Goal: Use online tool/utility: Utilize a website feature to perform a specific function

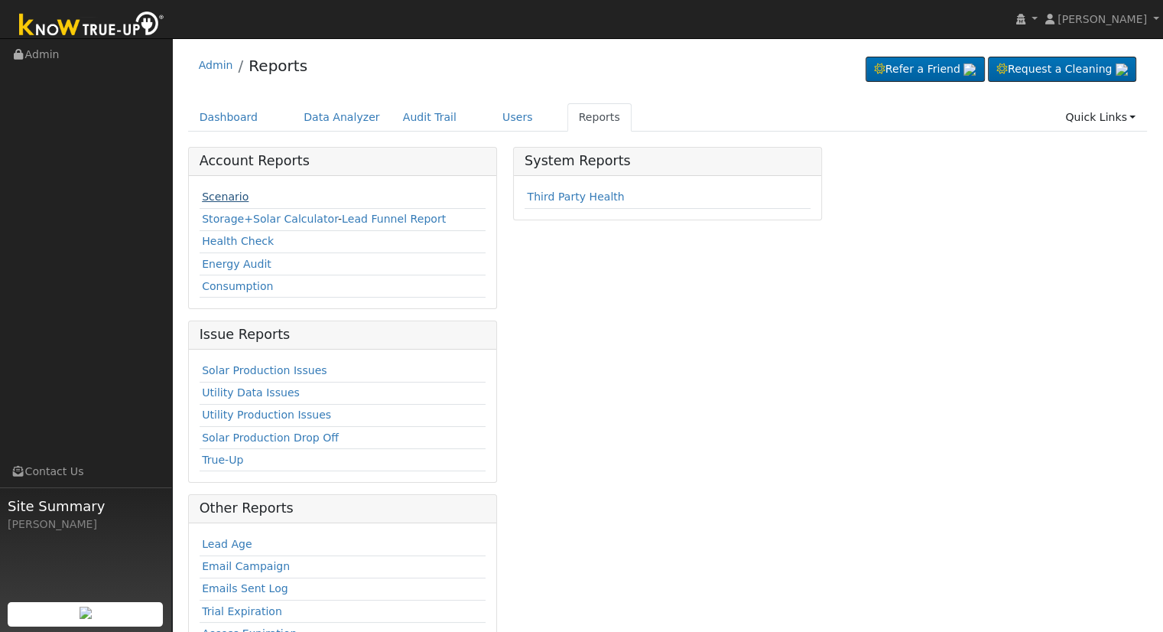
click at [205, 193] on link "Scenario" at bounding box center [225, 196] width 47 height 12
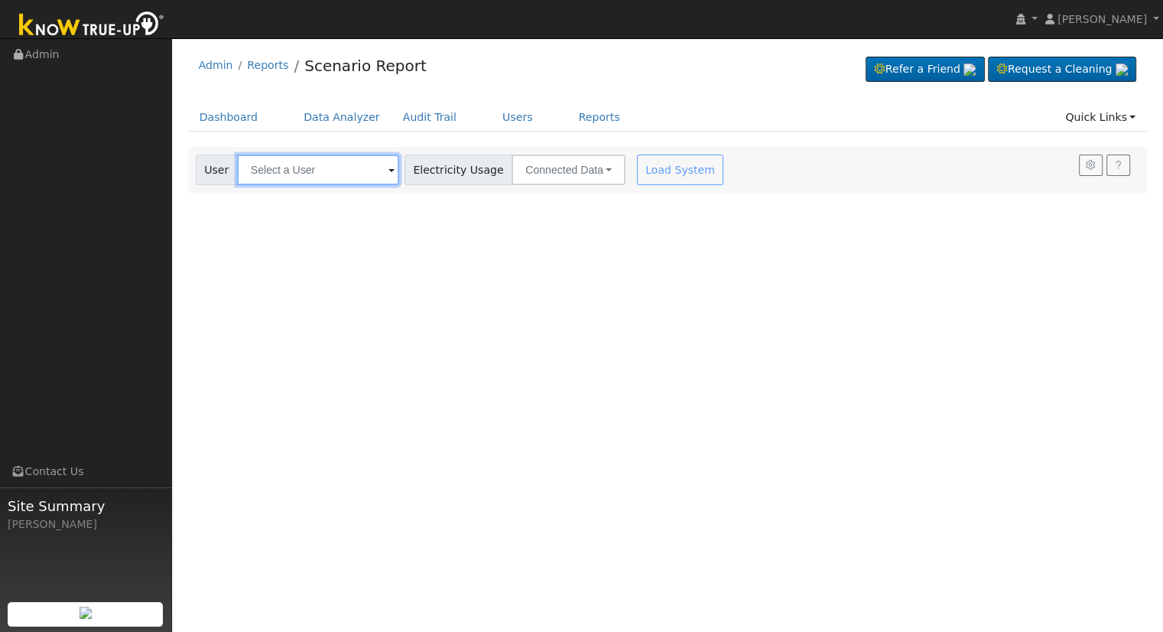
click at [326, 172] on input "text" at bounding box center [318, 169] width 162 height 31
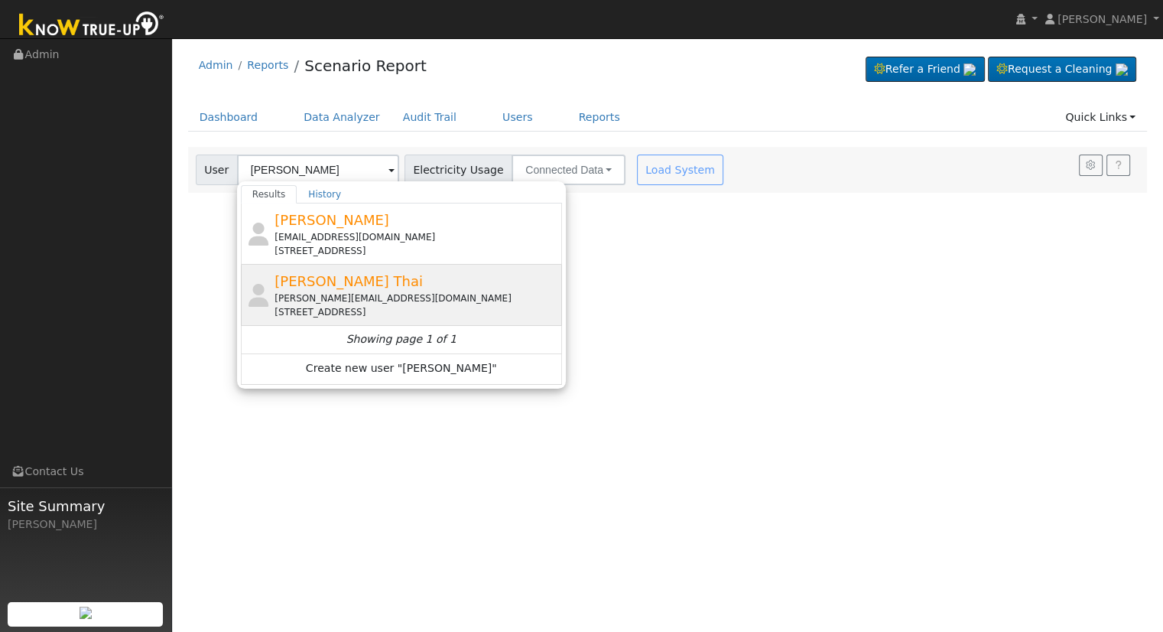
click at [316, 280] on span "[PERSON_NAME] Thai" at bounding box center [348, 281] width 148 height 16
type input "[PERSON_NAME] Thai"
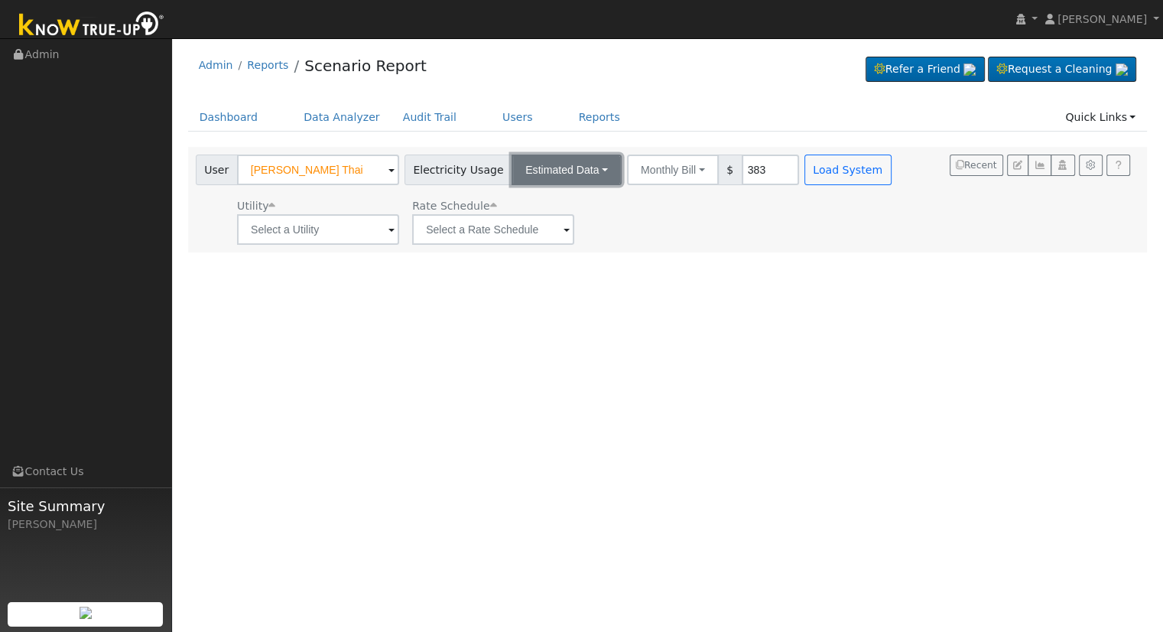
click at [556, 162] on button "Estimated Data" at bounding box center [566, 169] width 110 height 31
click at [541, 193] on link "Connected Data" at bounding box center [567, 203] width 109 height 21
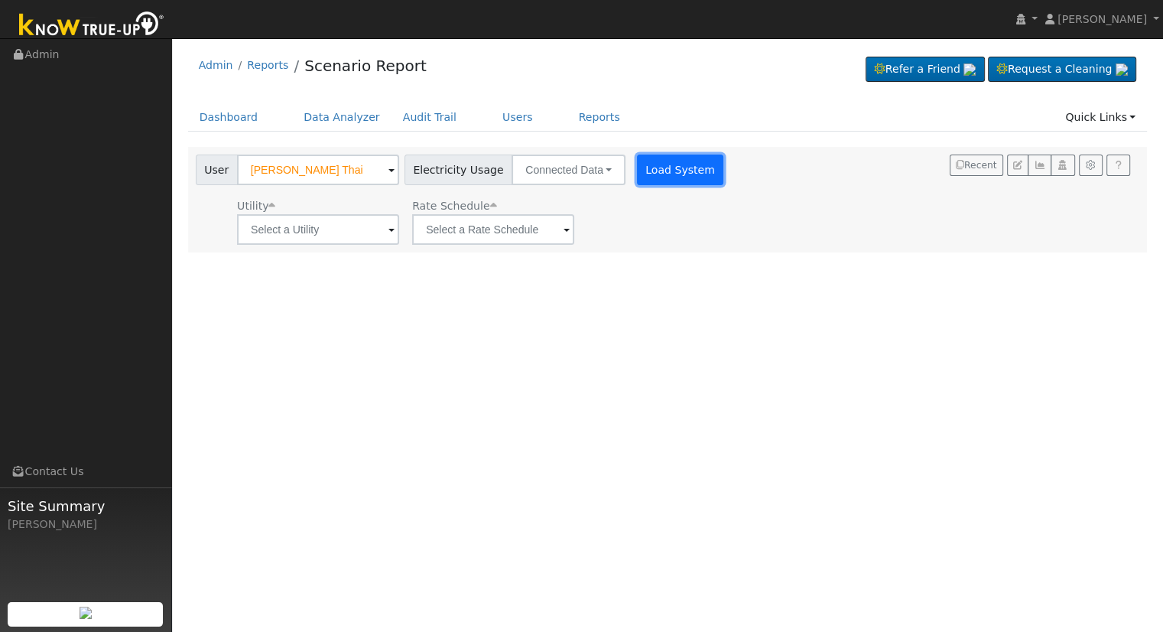
click at [685, 169] on button "Load System" at bounding box center [680, 169] width 87 height 31
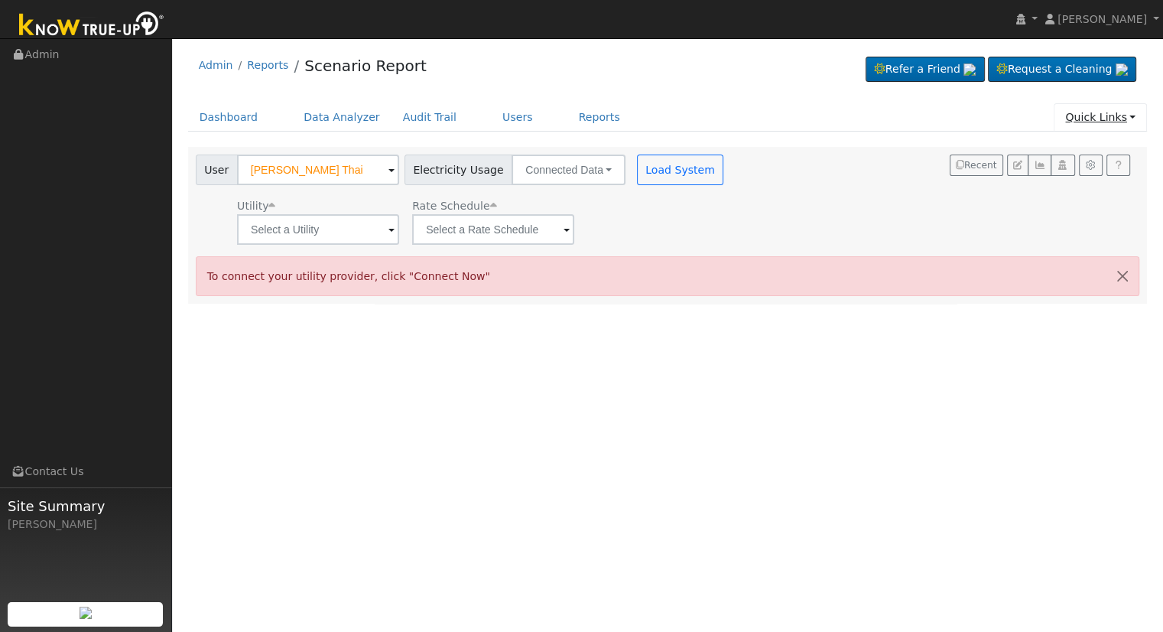
click at [1102, 114] on link "Quick Links" at bounding box center [1100, 117] width 93 height 28
click at [1065, 168] on link "Quick Connect" at bounding box center [1089, 170] width 113 height 21
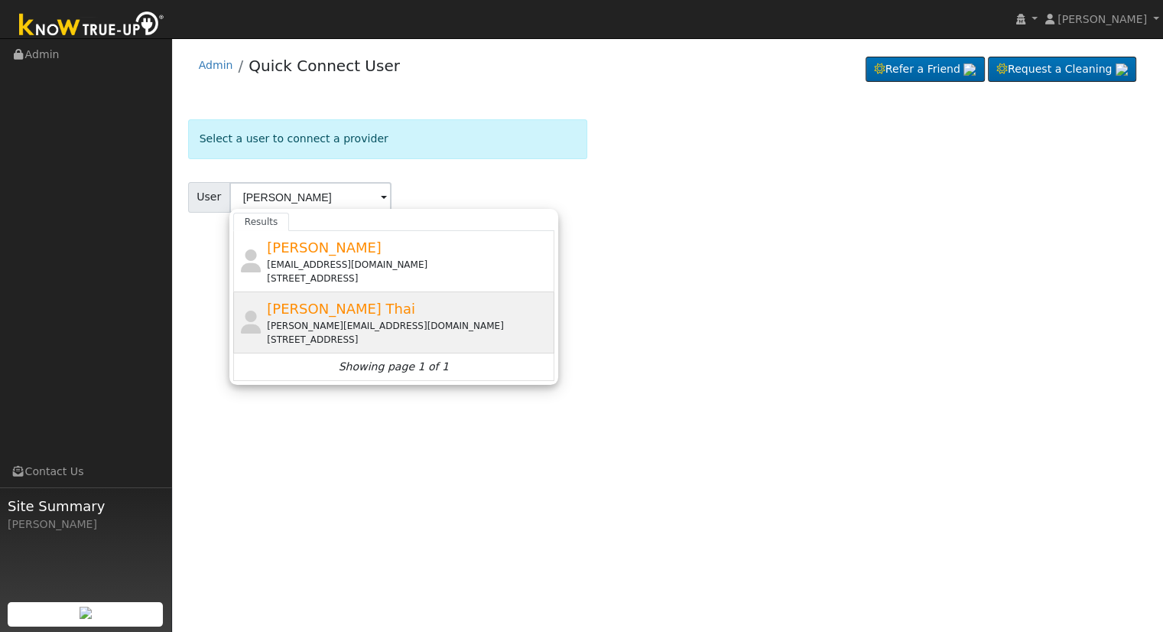
click at [295, 314] on span "[PERSON_NAME] Thai" at bounding box center [341, 308] width 148 height 16
type input "[PERSON_NAME] Thai"
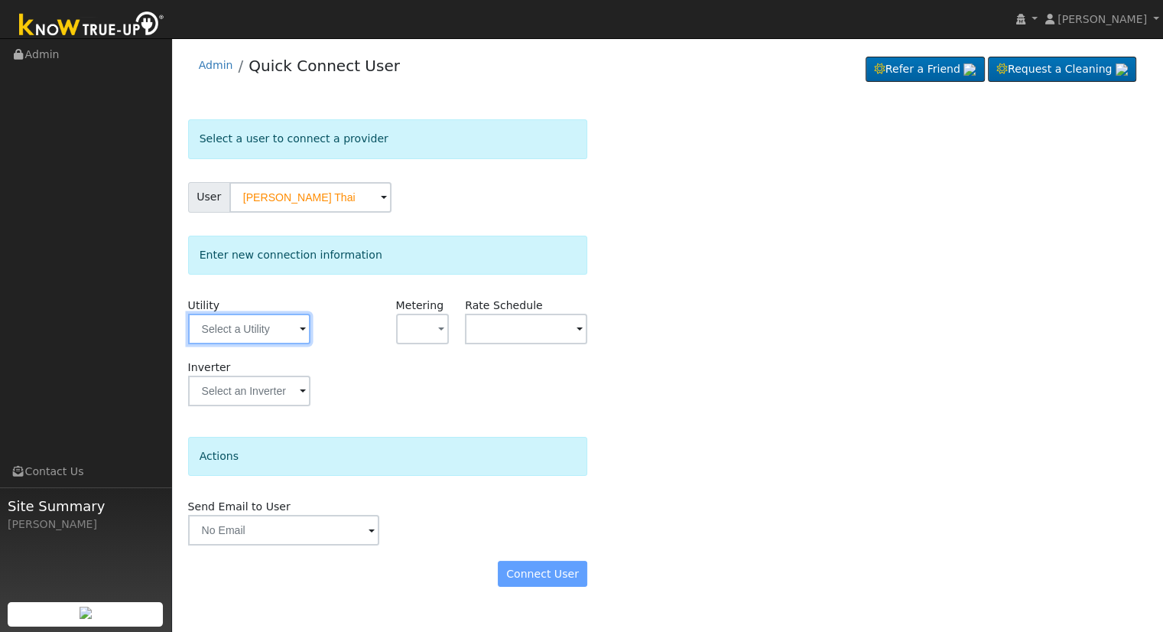
click at [274, 333] on input "text" at bounding box center [249, 328] width 122 height 31
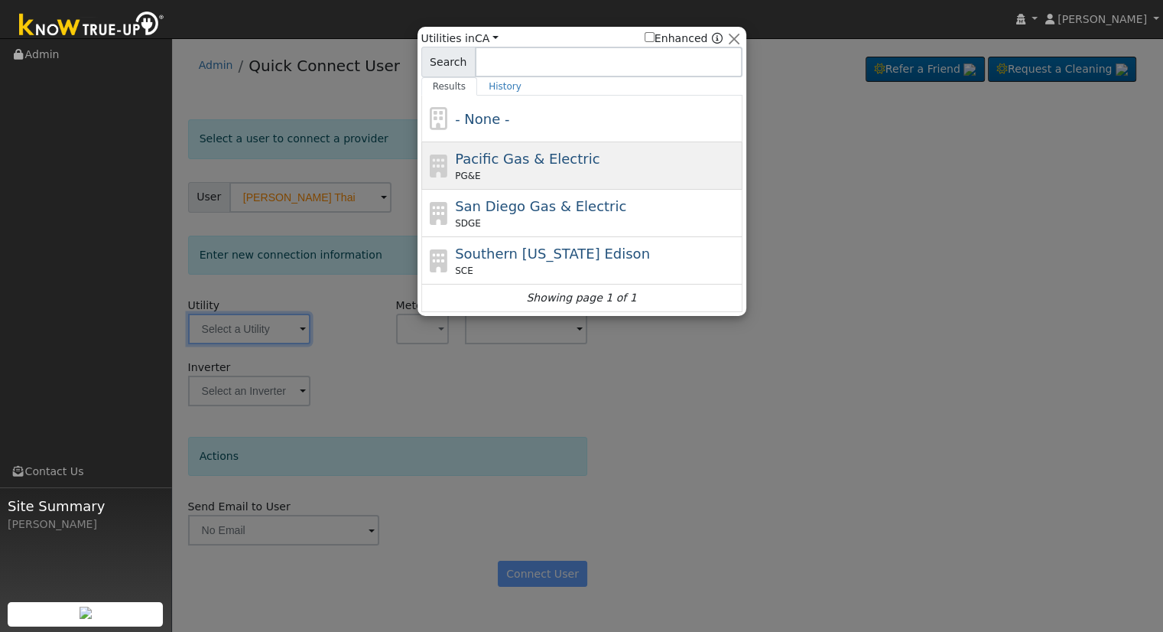
click at [489, 171] on div "PG&E" at bounding box center [597, 176] width 284 height 14
type input "PG&E"
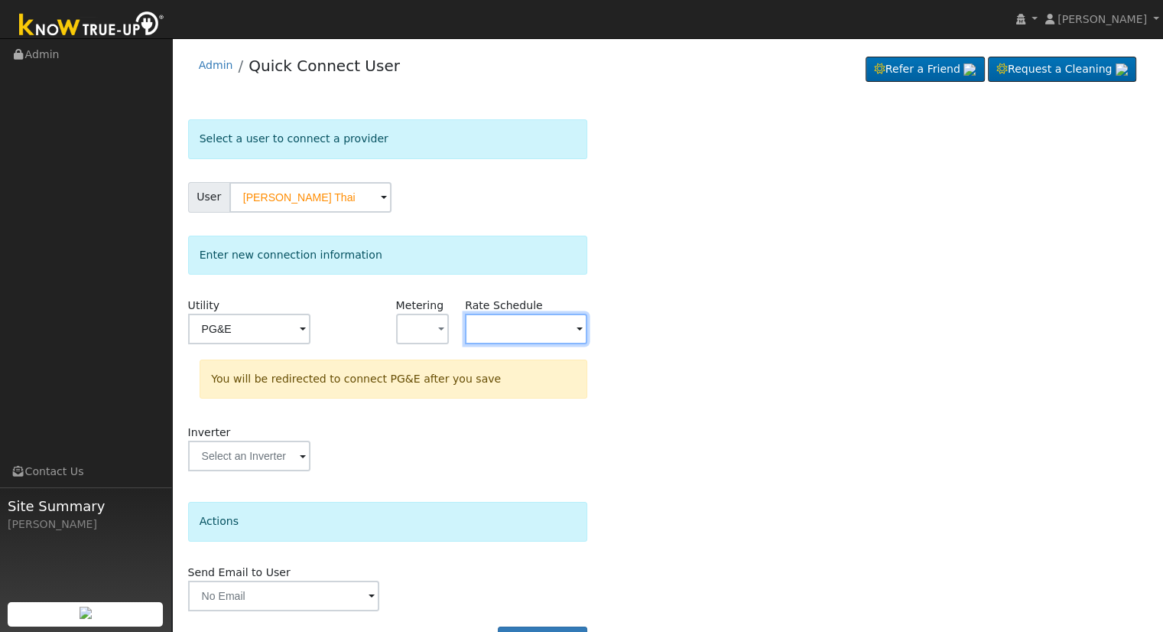
click at [310, 322] on input "text" at bounding box center [249, 328] width 122 height 31
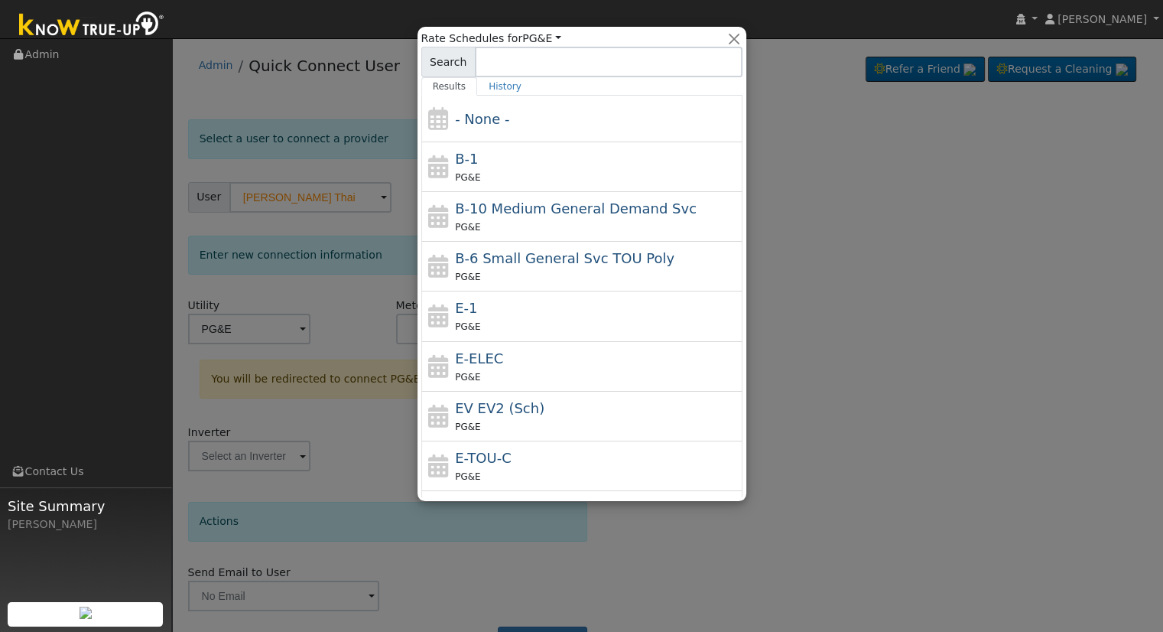
click at [516, 363] on div "E-ELEC PG&E" at bounding box center [597, 366] width 284 height 37
type input "E-ELEC"
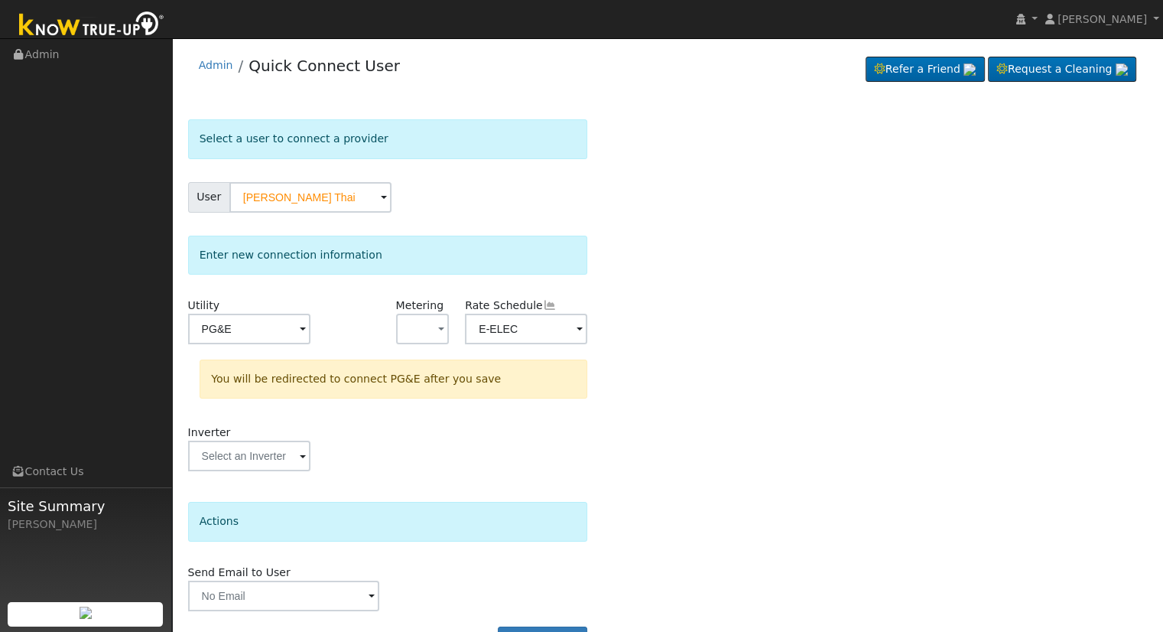
scroll to position [42, 0]
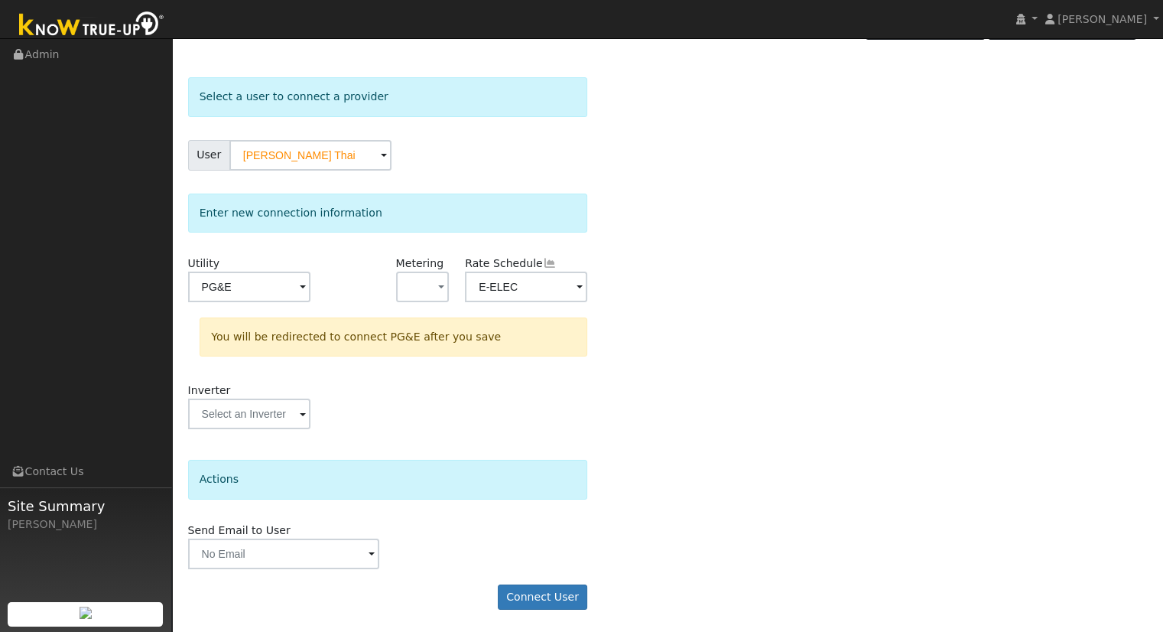
click at [526, 575] on form "Select a user to connect a provider User [PERSON_NAME] Thai Account Default Acc…" at bounding box center [388, 350] width 400 height 547
click at [541, 625] on div "User Profile First name Last name Email Email Notifications No Emails No Emails…" at bounding box center [667, 314] width 991 height 636
click at [580, 596] on button "Connect User" at bounding box center [543, 597] width 90 height 26
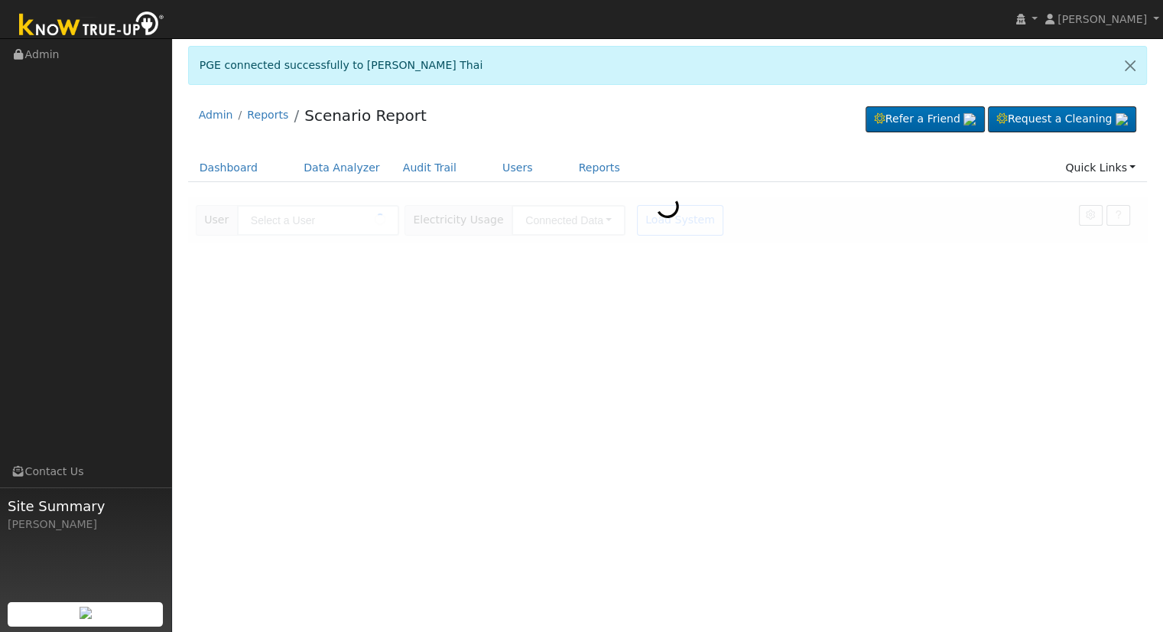
type input "[PERSON_NAME] Thai"
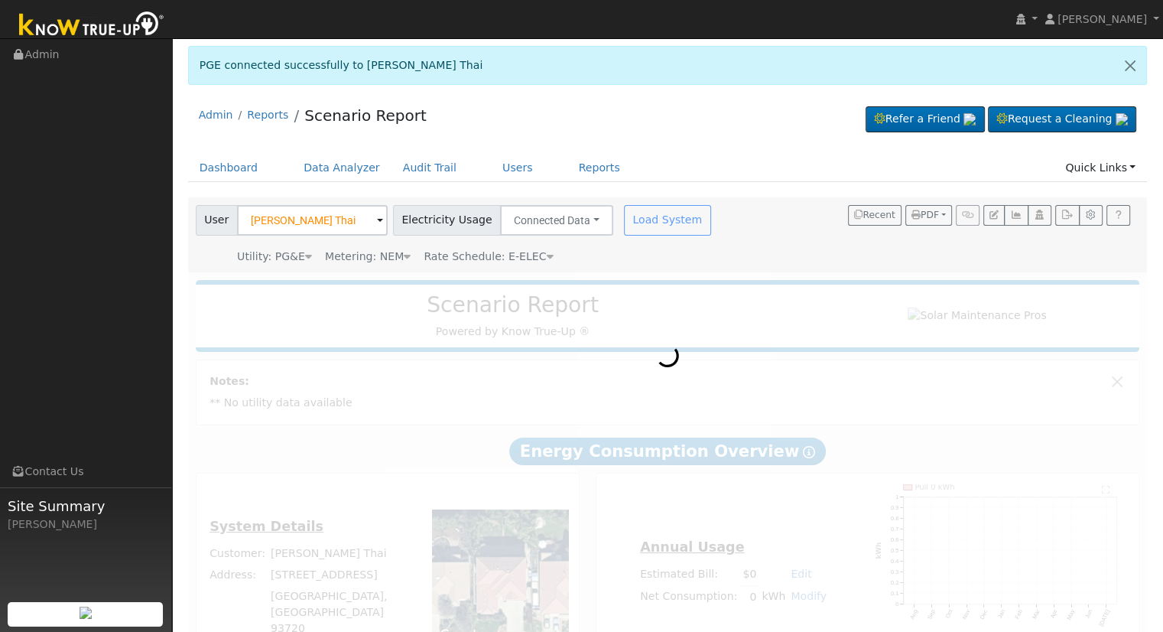
click at [664, 216] on div "Load System" at bounding box center [669, 220] width 96 height 31
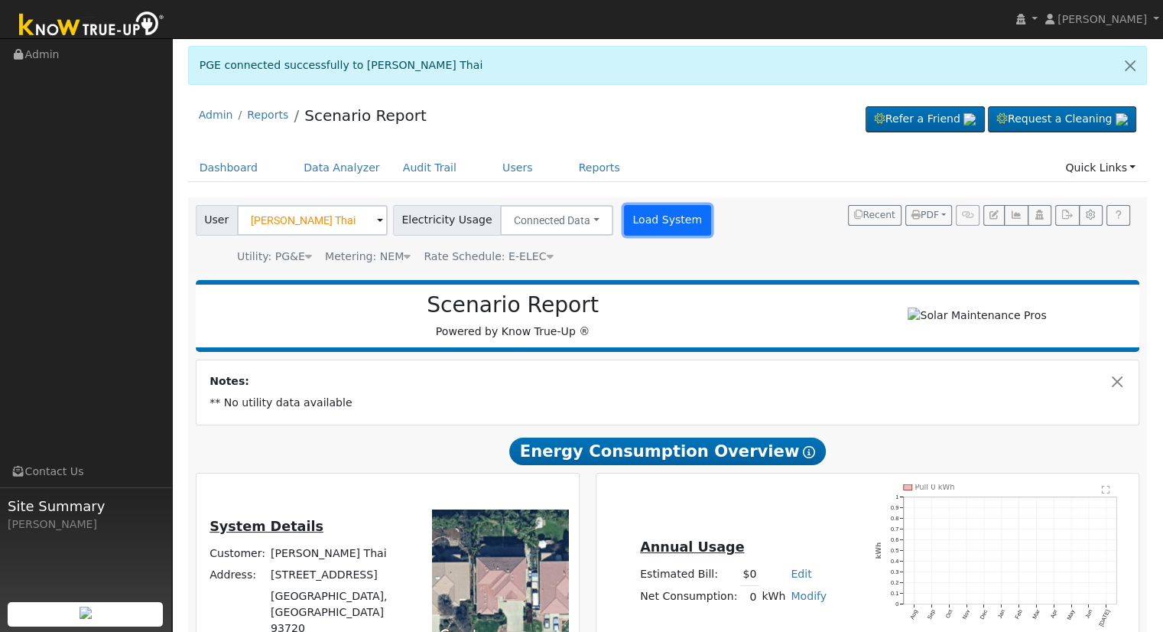
click at [654, 226] on button "Load System" at bounding box center [667, 220] width 87 height 31
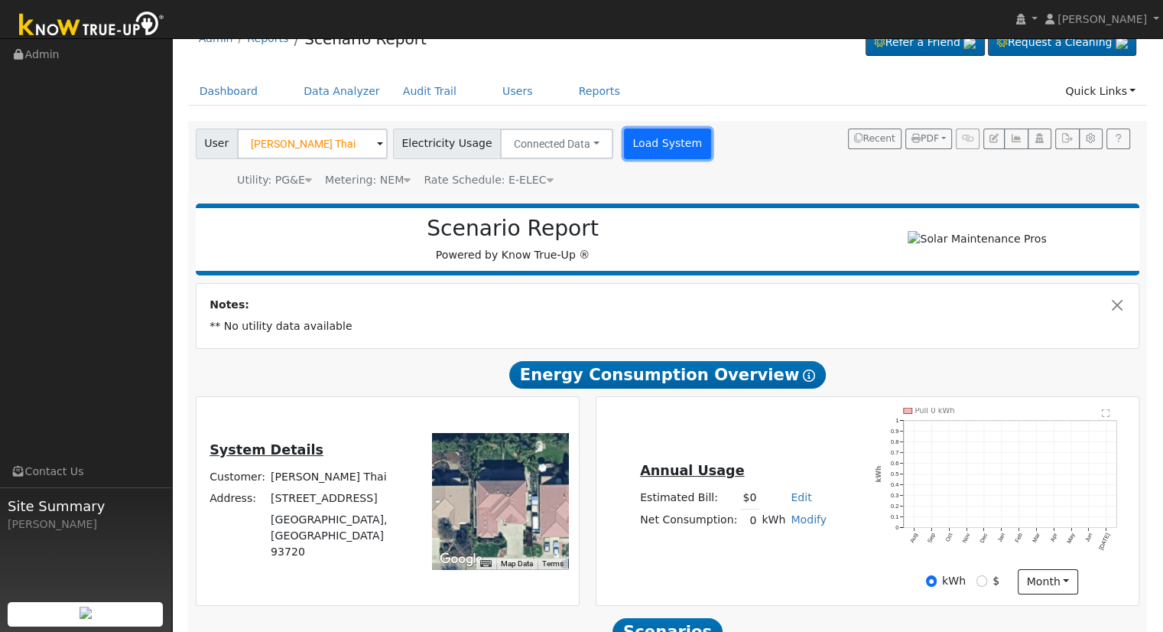
click at [644, 141] on button "Load System" at bounding box center [667, 143] width 87 height 31
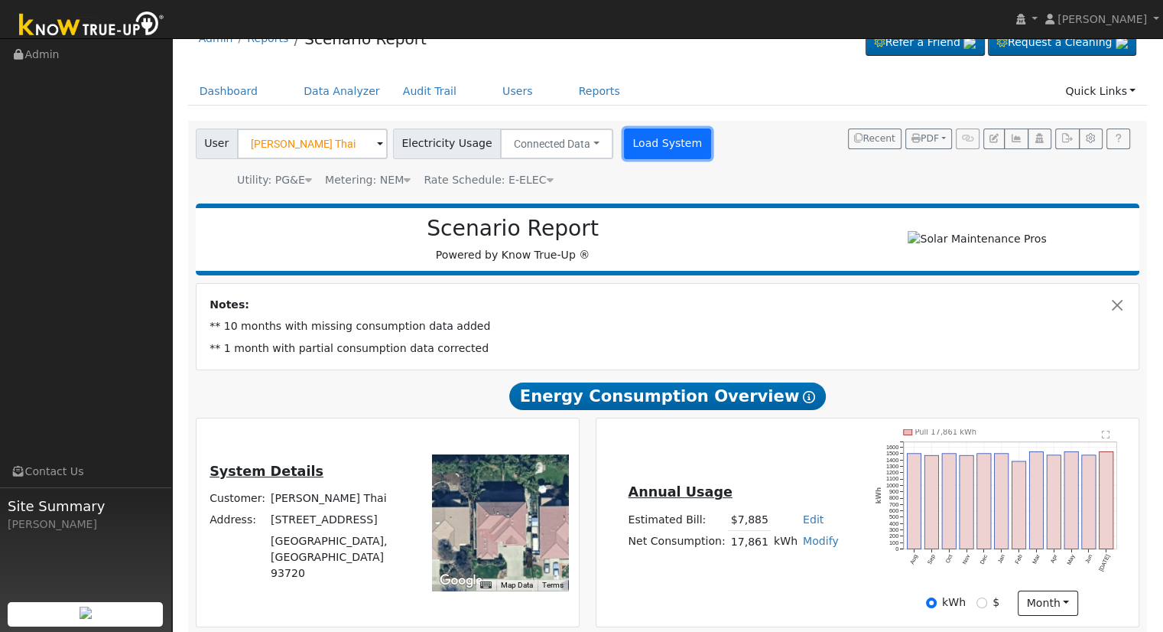
click at [654, 148] on button "Load System" at bounding box center [667, 143] width 87 height 31
click at [630, 151] on button "Load System" at bounding box center [667, 143] width 87 height 31
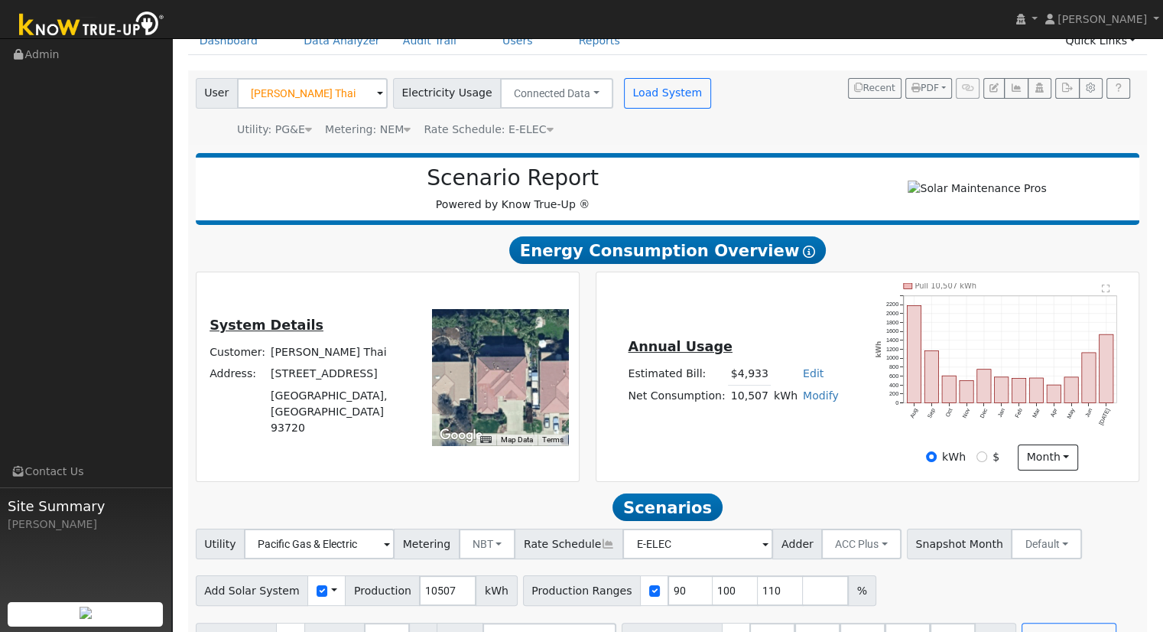
scroll to position [169, 0]
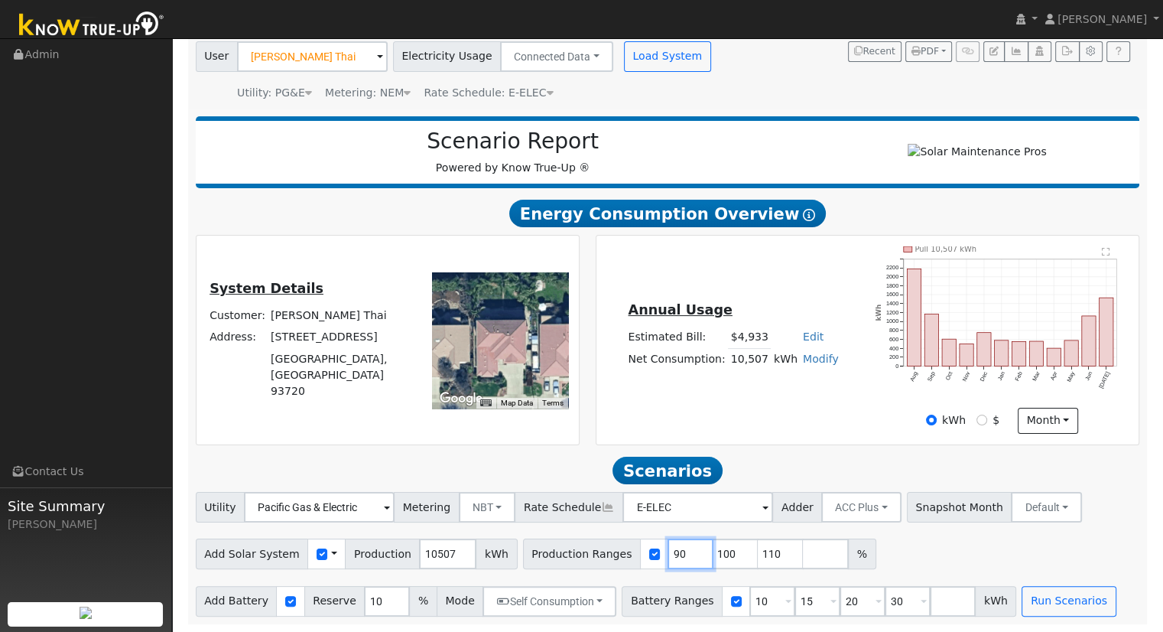
click at [667, 554] on input "90" at bounding box center [690, 553] width 46 height 31
click at [667, 550] on input "90" at bounding box center [690, 553] width 46 height 31
type input "100"
type input "110"
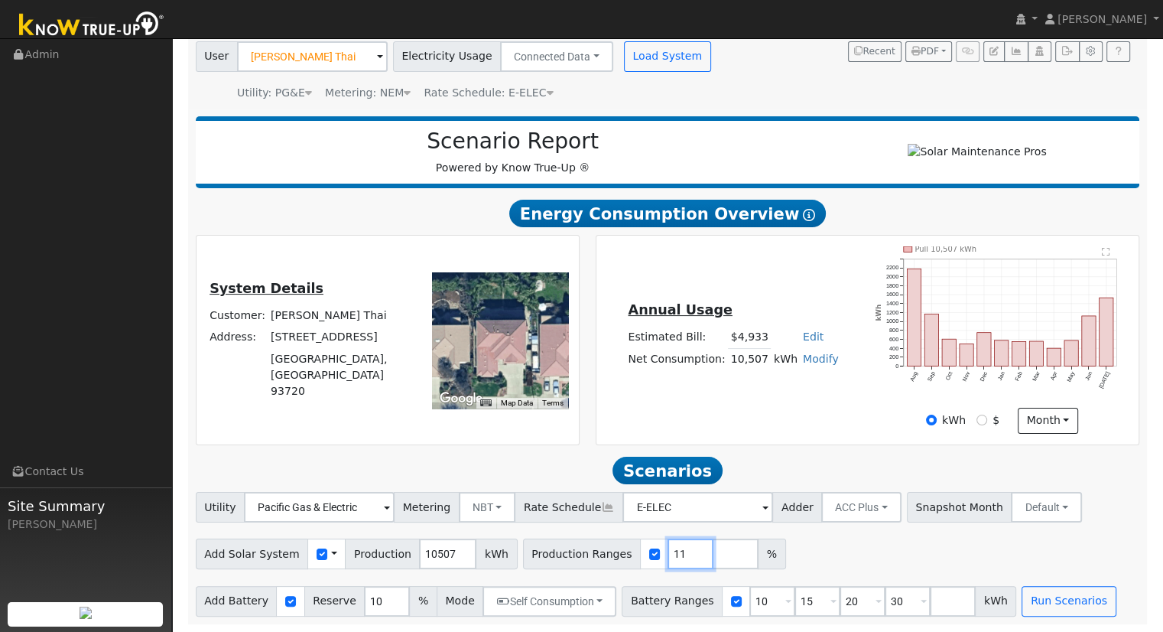
type input "1"
type input "130"
click at [1021, 596] on button "Run Scenarios" at bounding box center [1068, 601] width 94 height 31
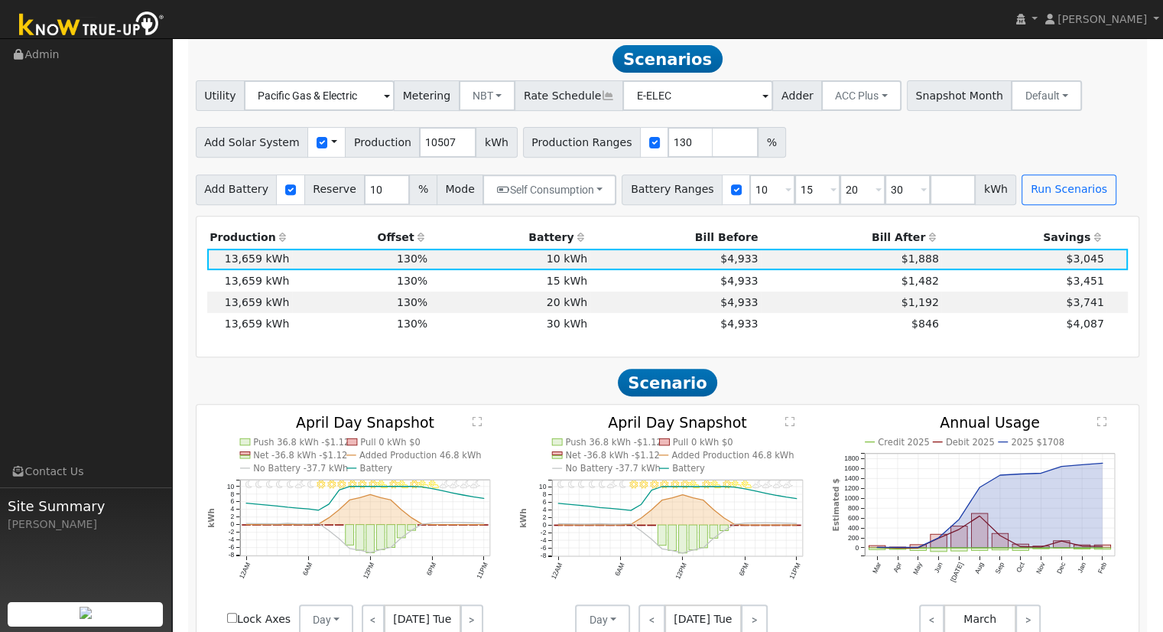
scroll to position [578, 0]
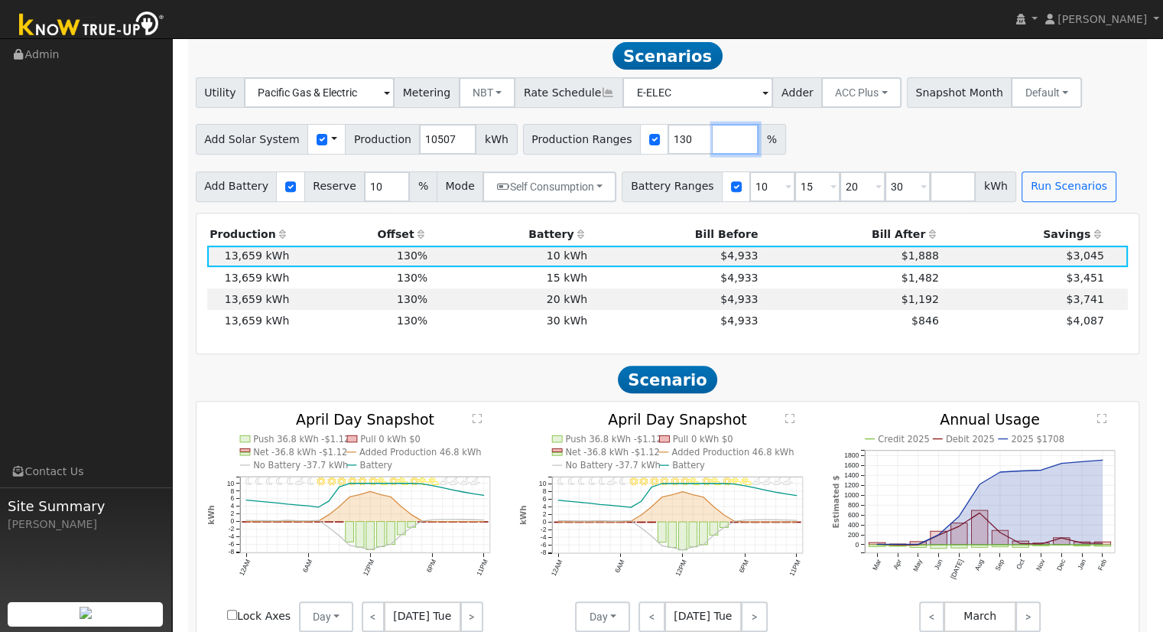
click at [713, 147] on input "number" at bounding box center [736, 139] width 46 height 31
type input "128"
type input "130"
click at [749, 187] on input "10" at bounding box center [772, 186] width 46 height 31
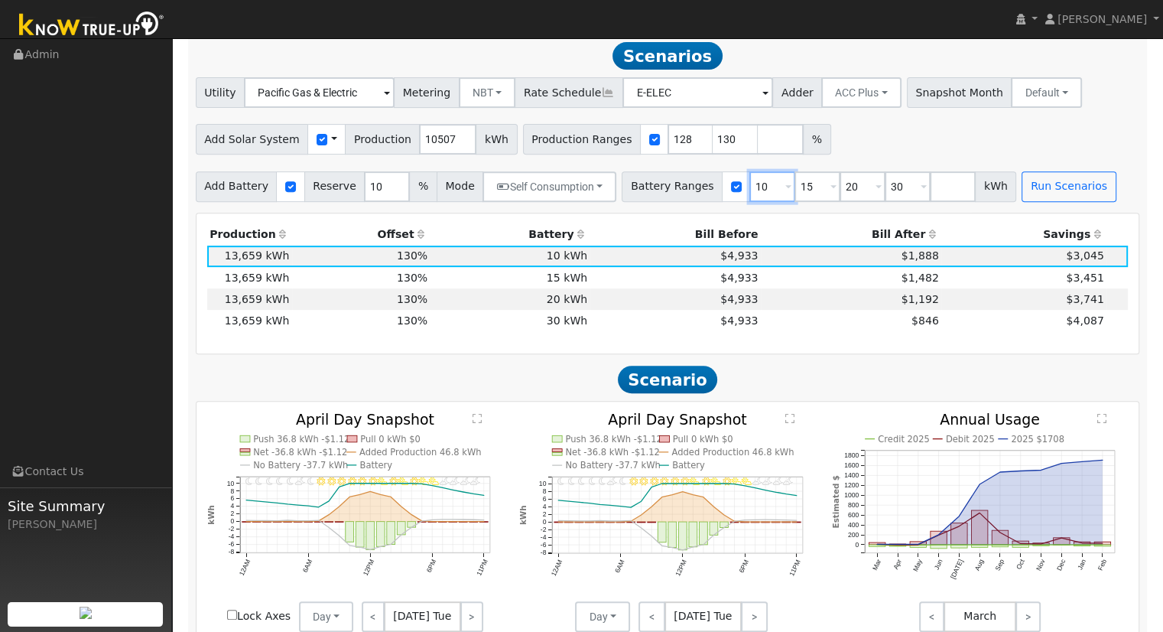
click at [749, 196] on input "10" at bounding box center [772, 186] width 46 height 31
type input "15"
type input "20"
type input "30"
type input "20"
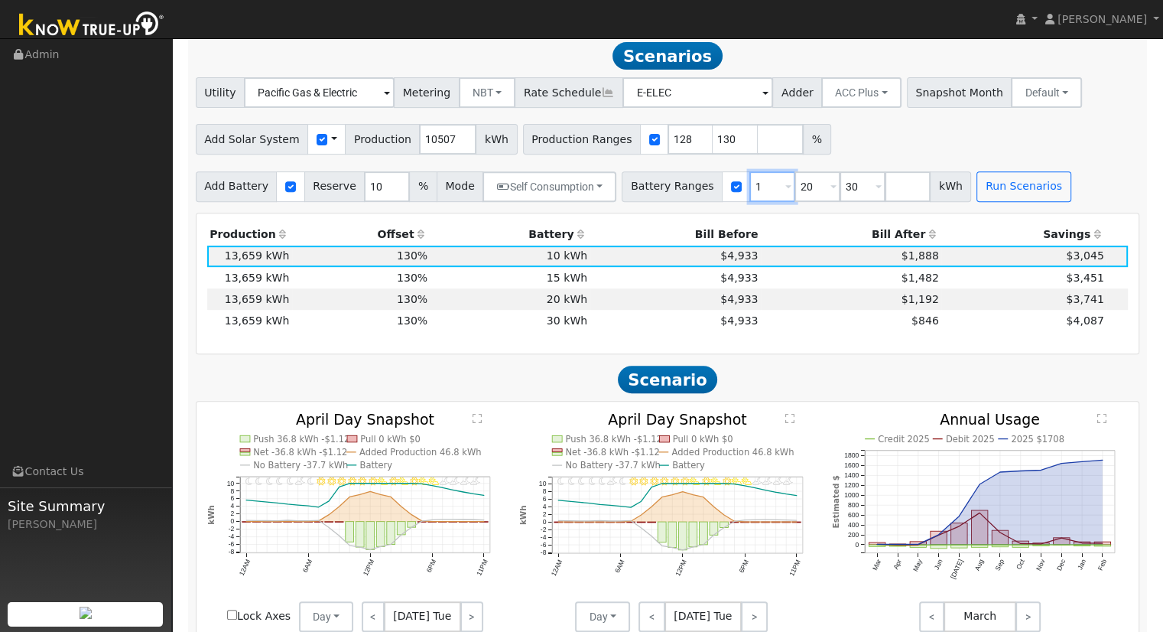
type input "30"
type input "3"
type input "13.5"
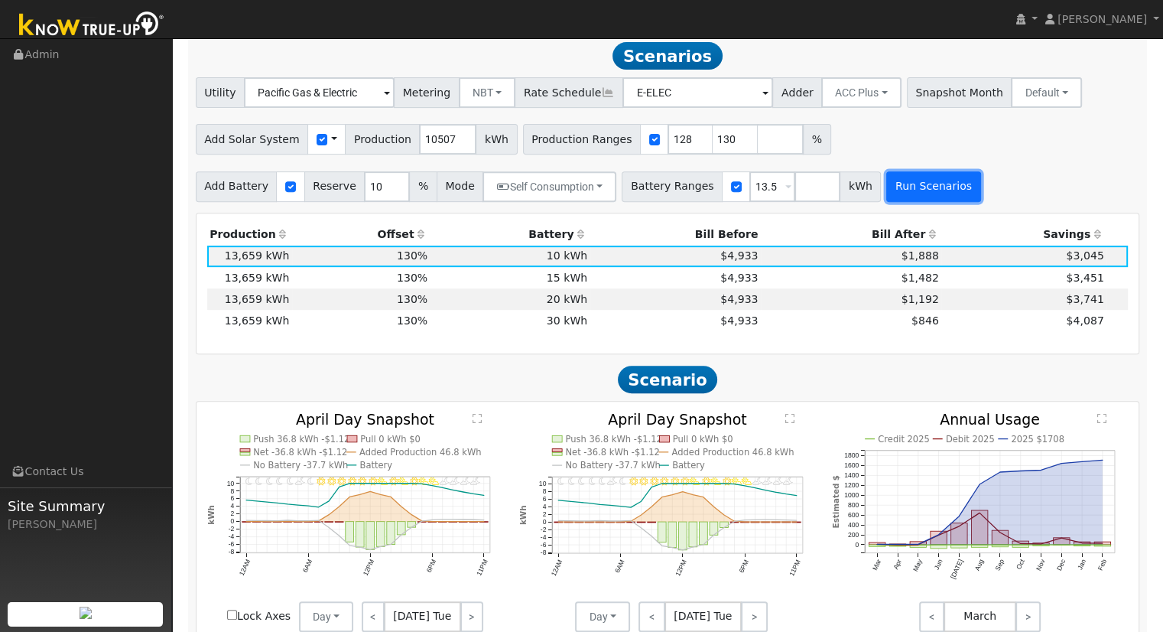
click at [886, 177] on button "Run Scenarios" at bounding box center [933, 186] width 94 height 31
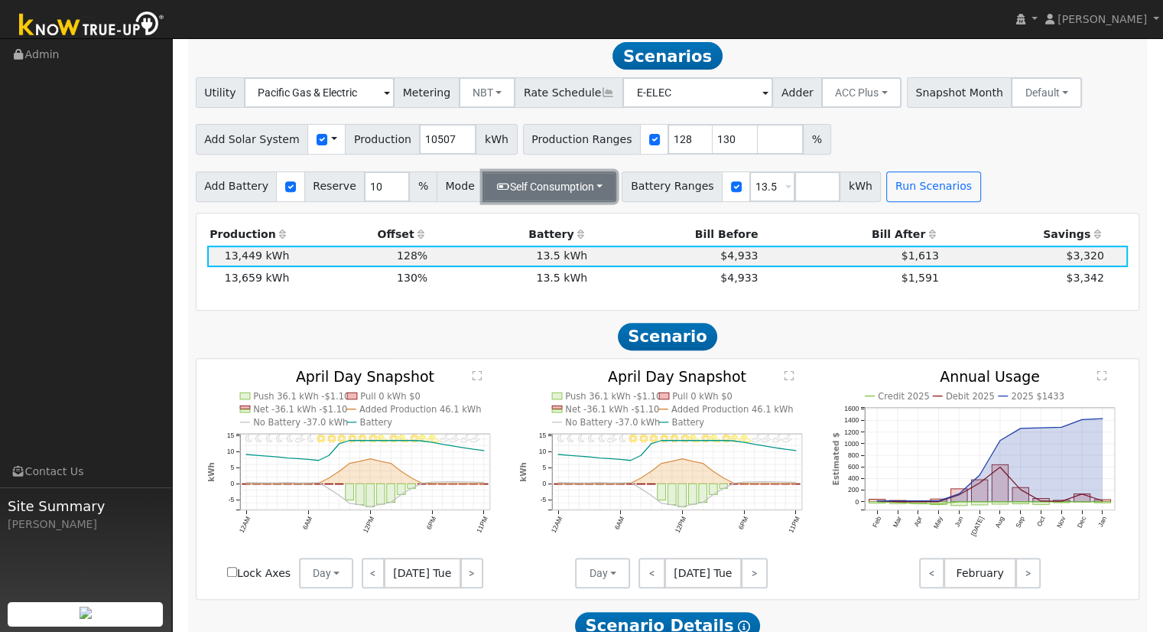
click at [553, 178] on button "Self Consumption" at bounding box center [549, 186] width 134 height 31
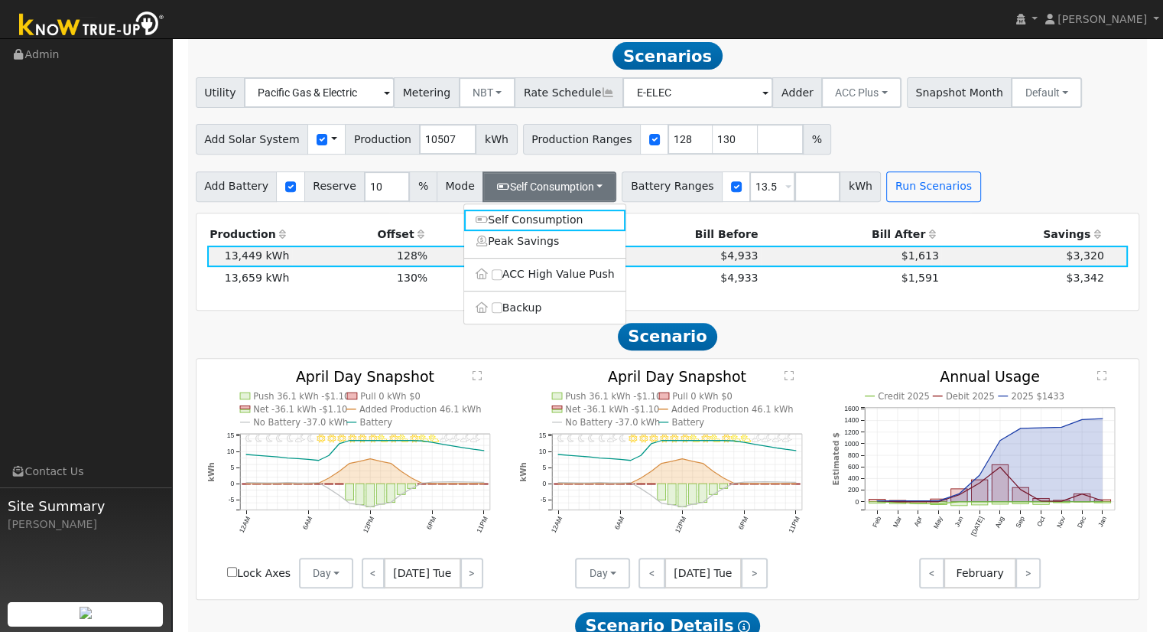
click at [535, 265] on ul "Self Consumption Peak Savings ACC High Value Push Backup" at bounding box center [544, 264] width 163 height 122
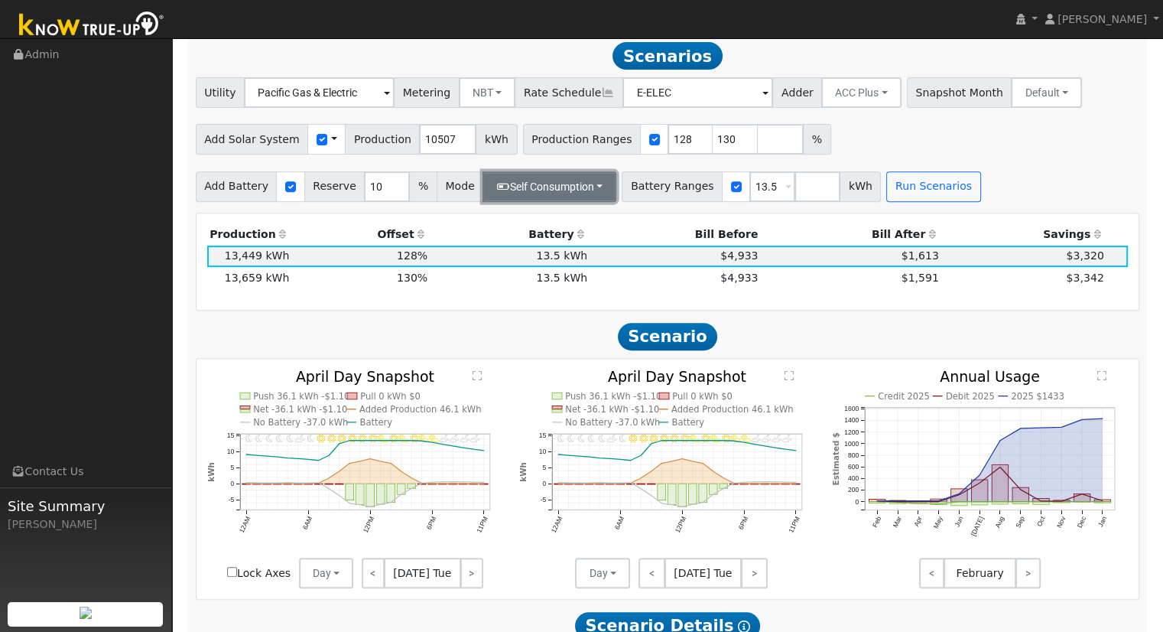
click at [541, 198] on button "Self Consumption" at bounding box center [549, 186] width 134 height 31
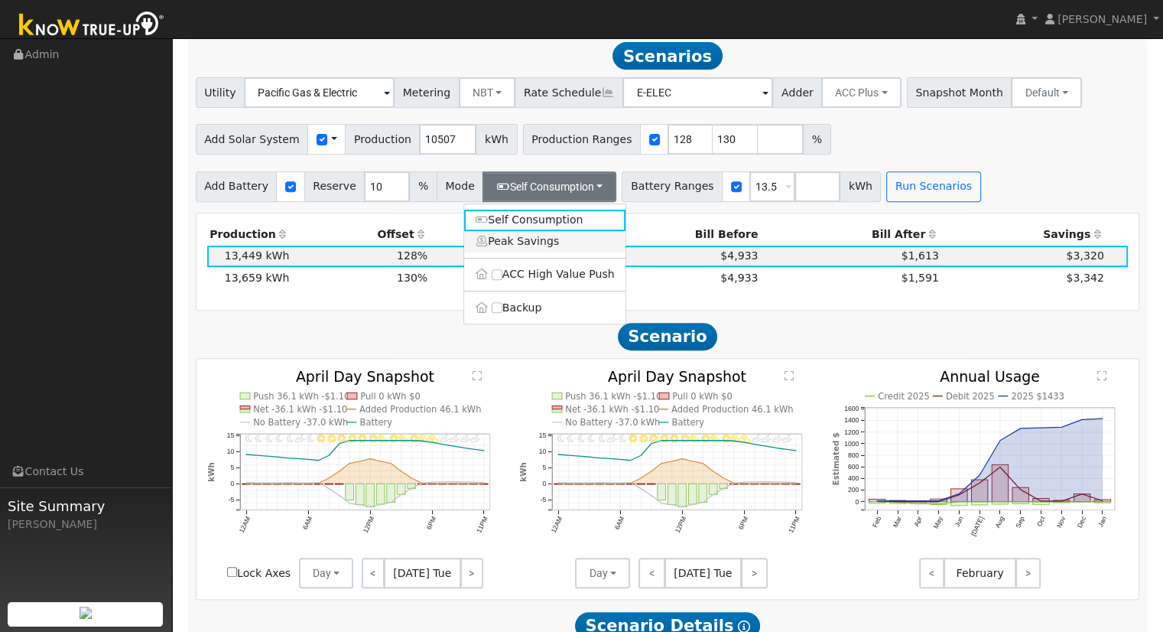
click at [537, 245] on link "Peak Savings" at bounding box center [544, 241] width 161 height 21
checkbox input "true"
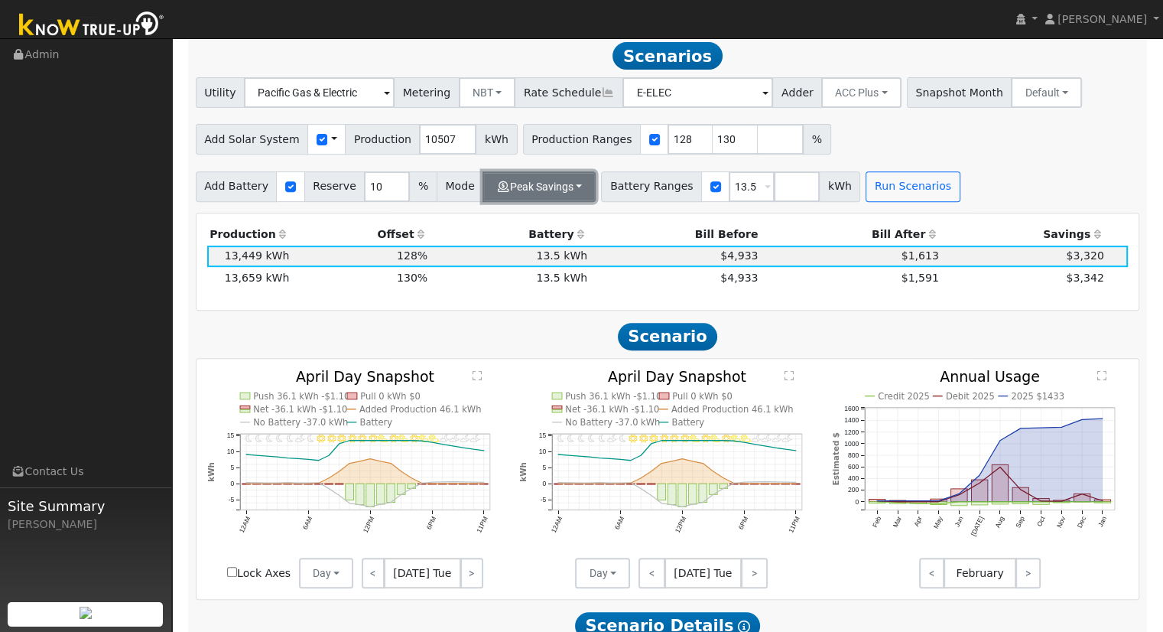
click at [570, 193] on button "Peak Savings" at bounding box center [538, 186] width 113 height 31
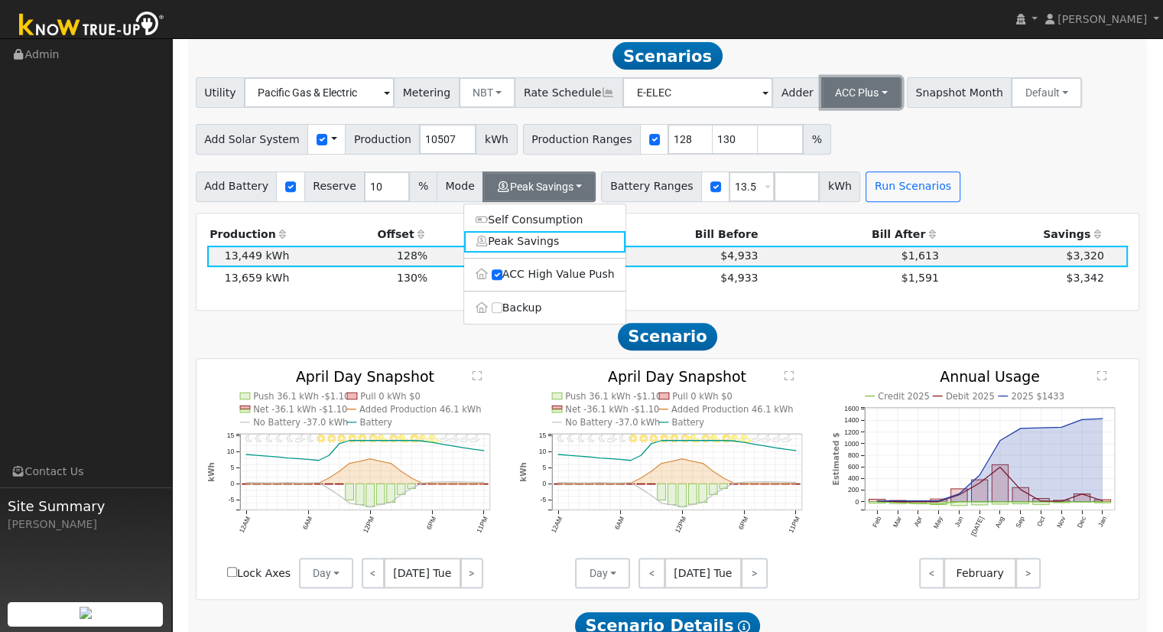
click at [833, 108] on button "ACC Plus" at bounding box center [861, 92] width 80 height 31
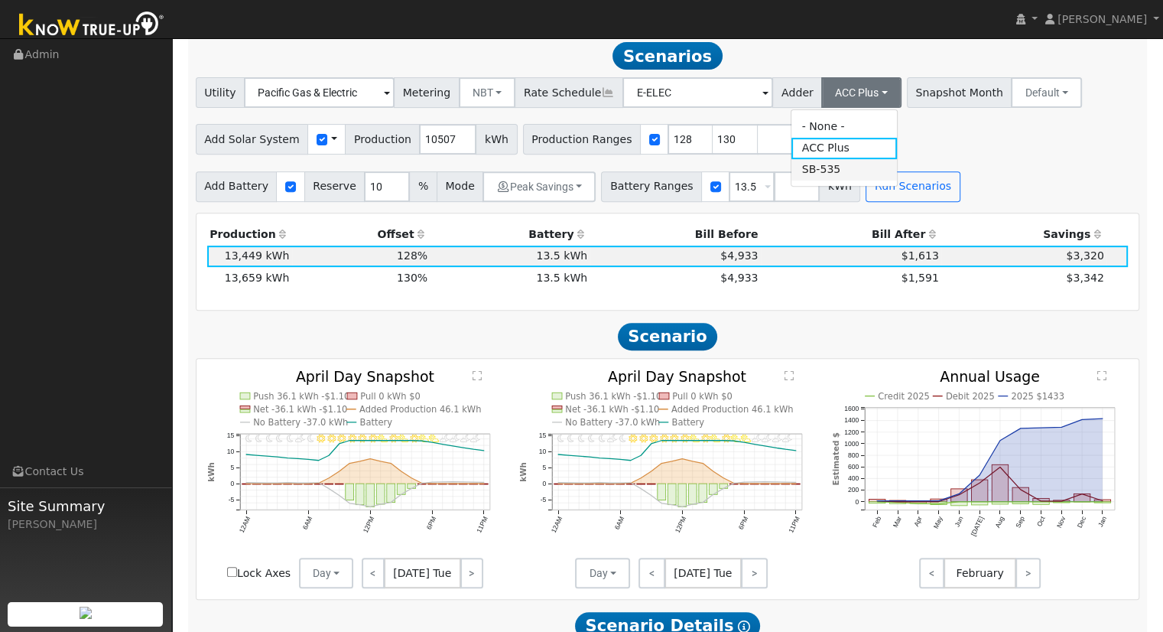
click at [823, 168] on link "SB-535" at bounding box center [844, 169] width 106 height 21
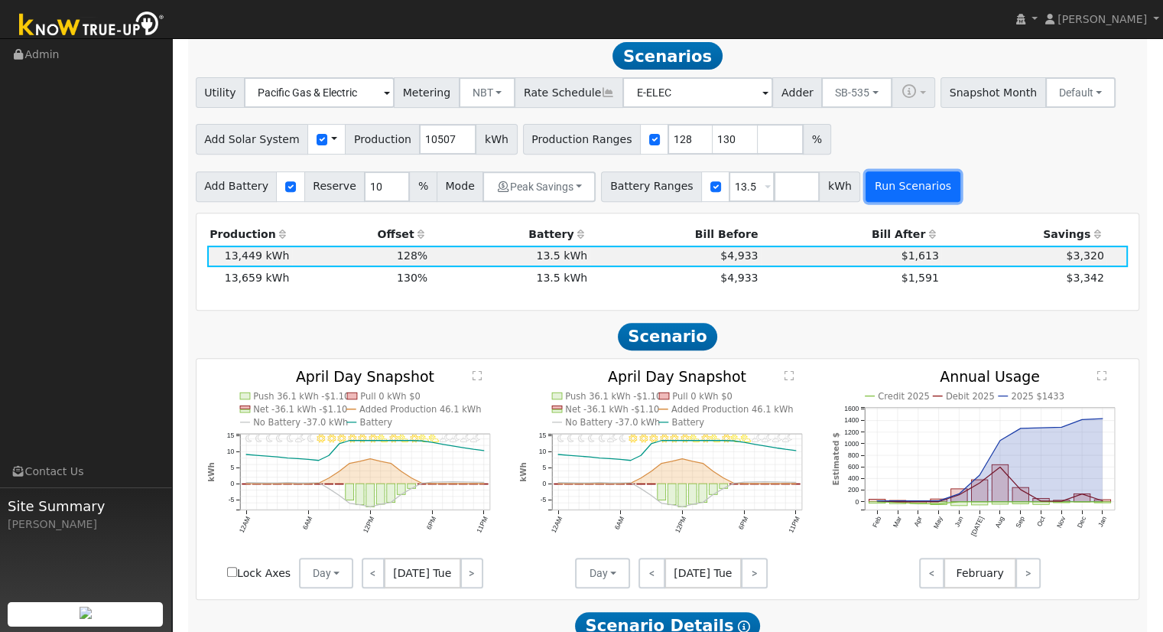
click at [878, 193] on button "Run Scenarios" at bounding box center [912, 186] width 94 height 31
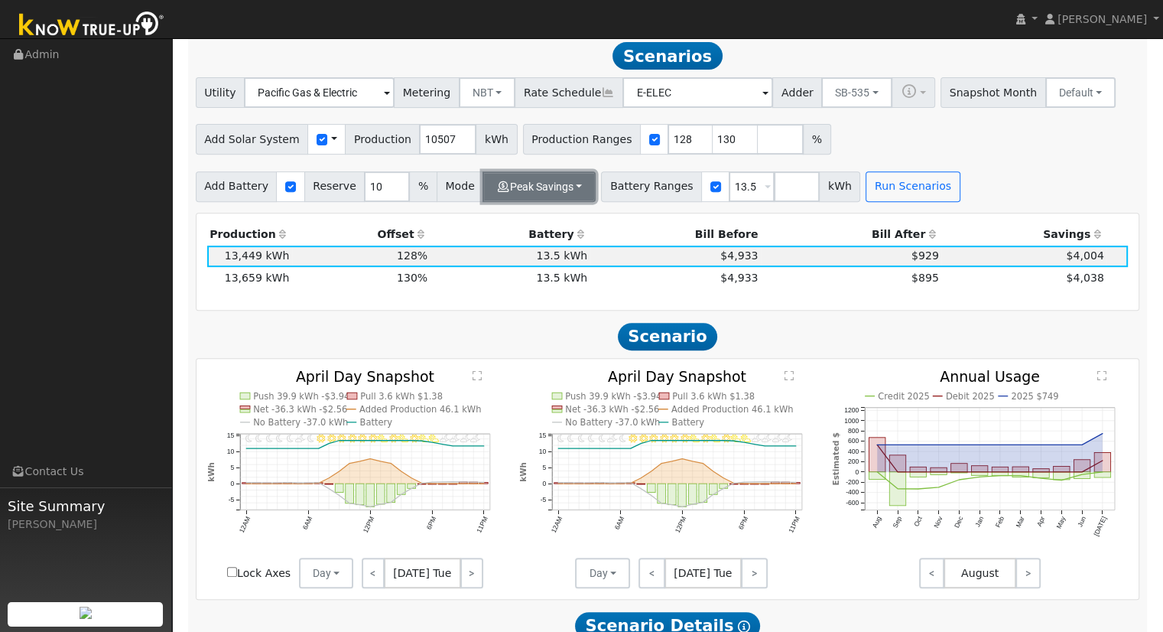
click at [535, 202] on button "Peak Savings" at bounding box center [538, 186] width 113 height 31
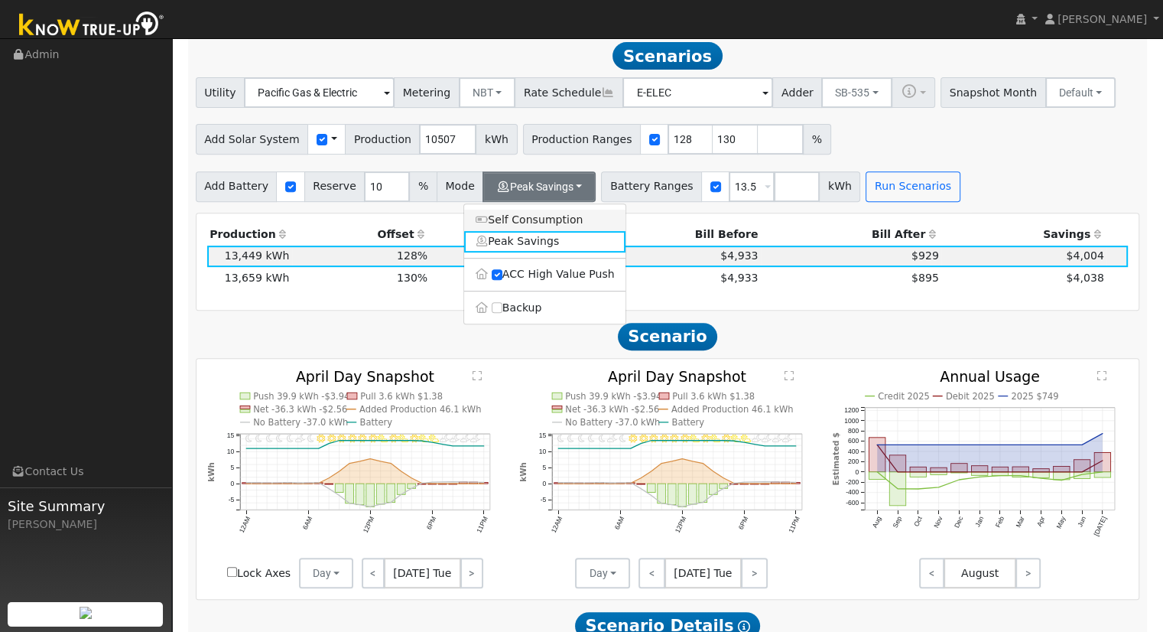
click at [569, 229] on link "Self Consumption" at bounding box center [544, 219] width 161 height 21
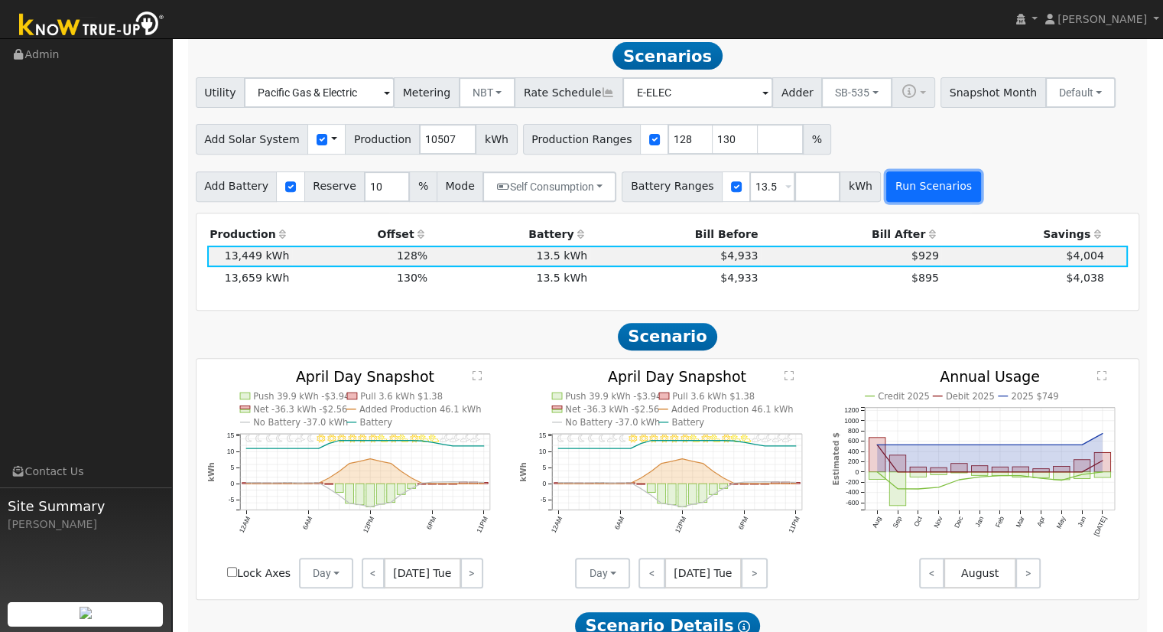
click at [886, 194] on button "Run Scenarios" at bounding box center [933, 186] width 94 height 31
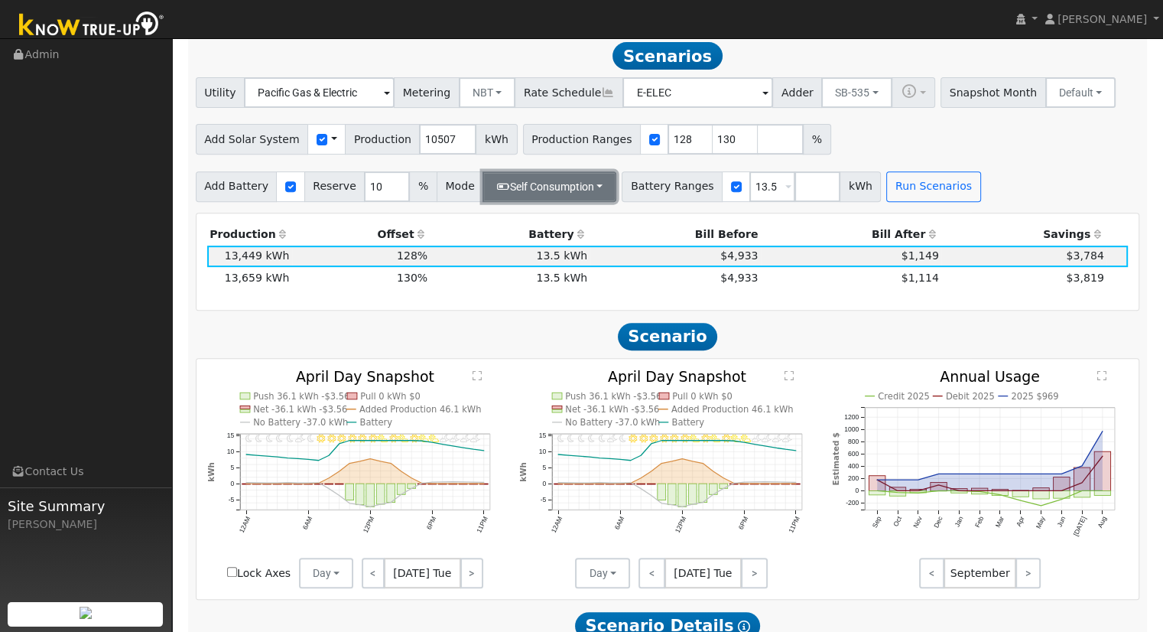
click at [544, 195] on button "Self Consumption" at bounding box center [549, 186] width 134 height 31
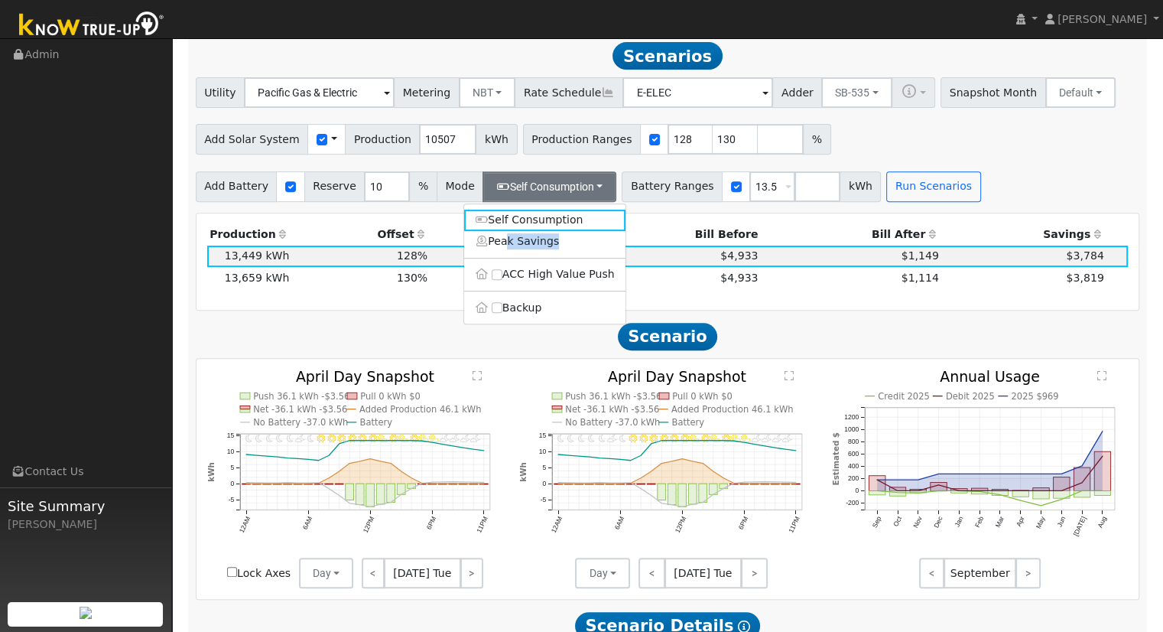
click at [505, 268] on ul "Self Consumption Peak Savings ACC High Value Push Backup" at bounding box center [544, 264] width 163 height 122
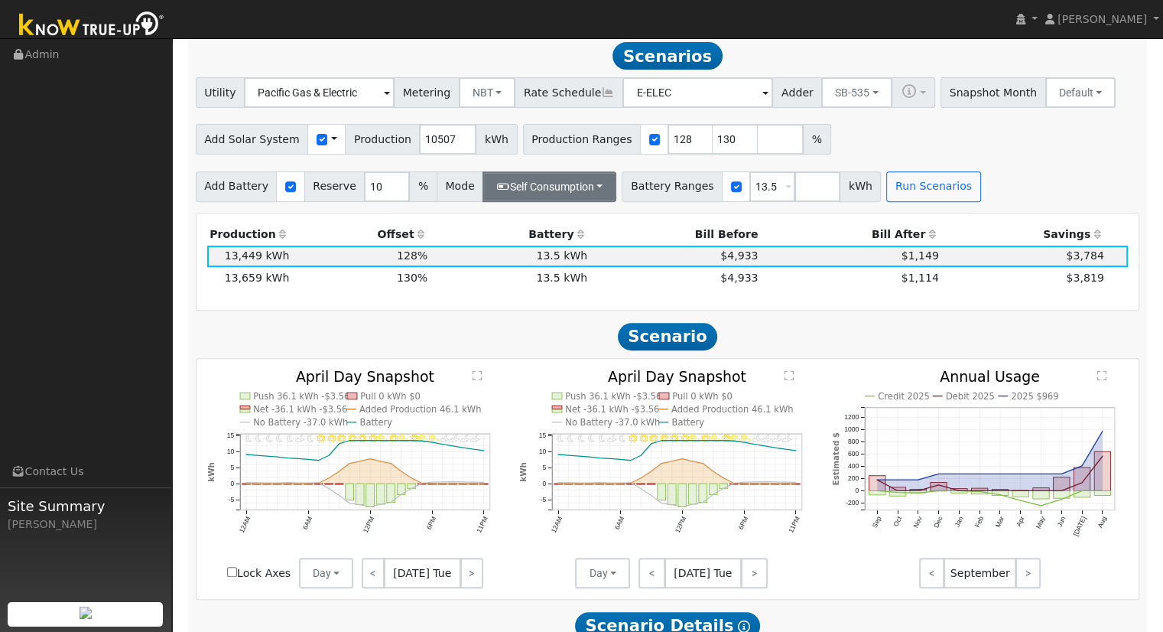
drag, startPoint x: 496, startPoint y: 169, endPoint x: 497, endPoint y: 206, distance: 36.7
click at [497, 187] on div "Utility Pacific Gas & Electric Metering NBT NEM NBT Rate Schedule E-ELEC Adder …" at bounding box center [667, 139] width 960 height 124
click at [493, 190] on button "Self Consumption" at bounding box center [549, 186] width 134 height 31
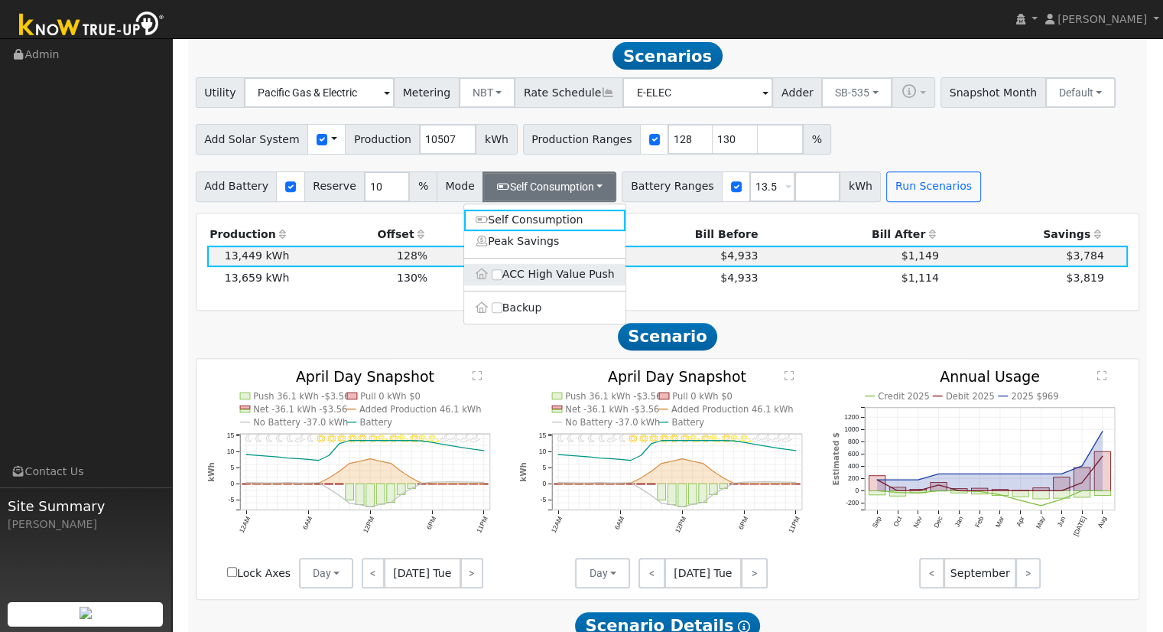
click at [490, 285] on label "ACC High Value Push" at bounding box center [544, 274] width 161 height 21
click at [492, 280] on input "ACC High Value Push" at bounding box center [497, 274] width 11 height 11
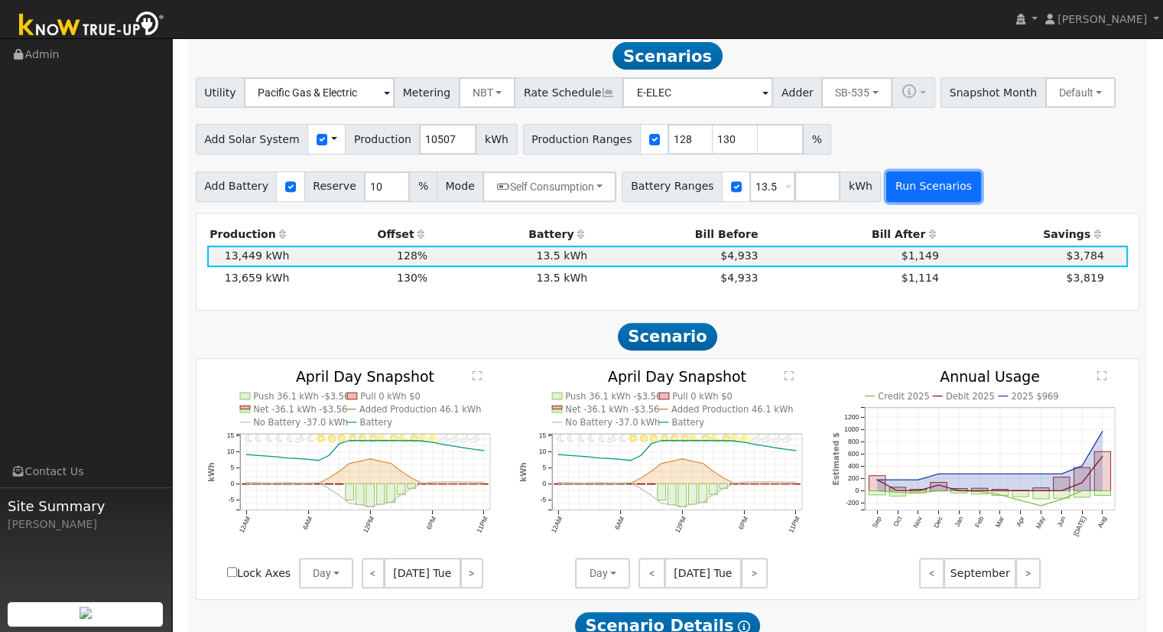
click at [908, 197] on button "Run Scenarios" at bounding box center [933, 186] width 94 height 31
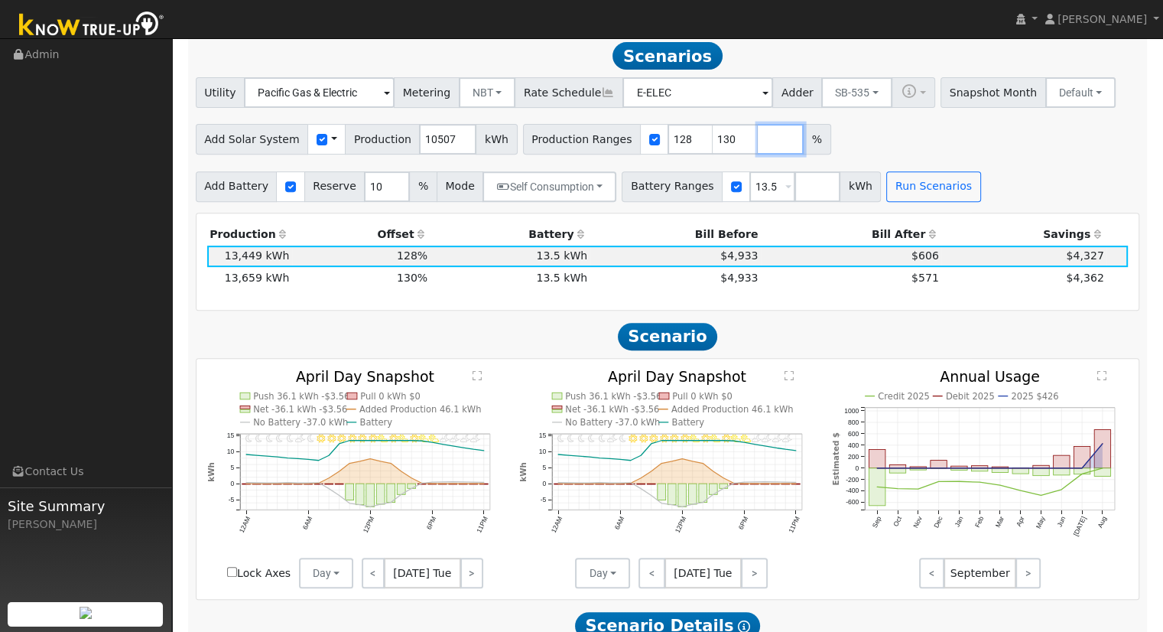
click at [758, 131] on input "number" at bounding box center [781, 139] width 46 height 31
click at [794, 192] on input "number" at bounding box center [817, 186] width 46 height 31
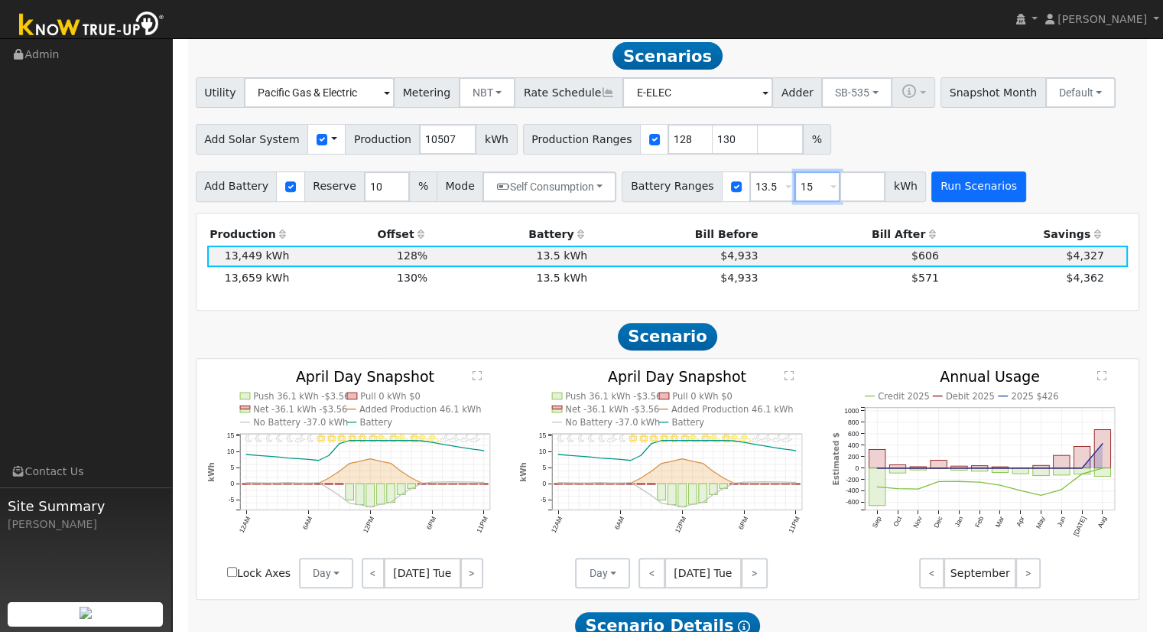
type input "15"
click at [946, 190] on button "Run Scenarios" at bounding box center [978, 186] width 94 height 31
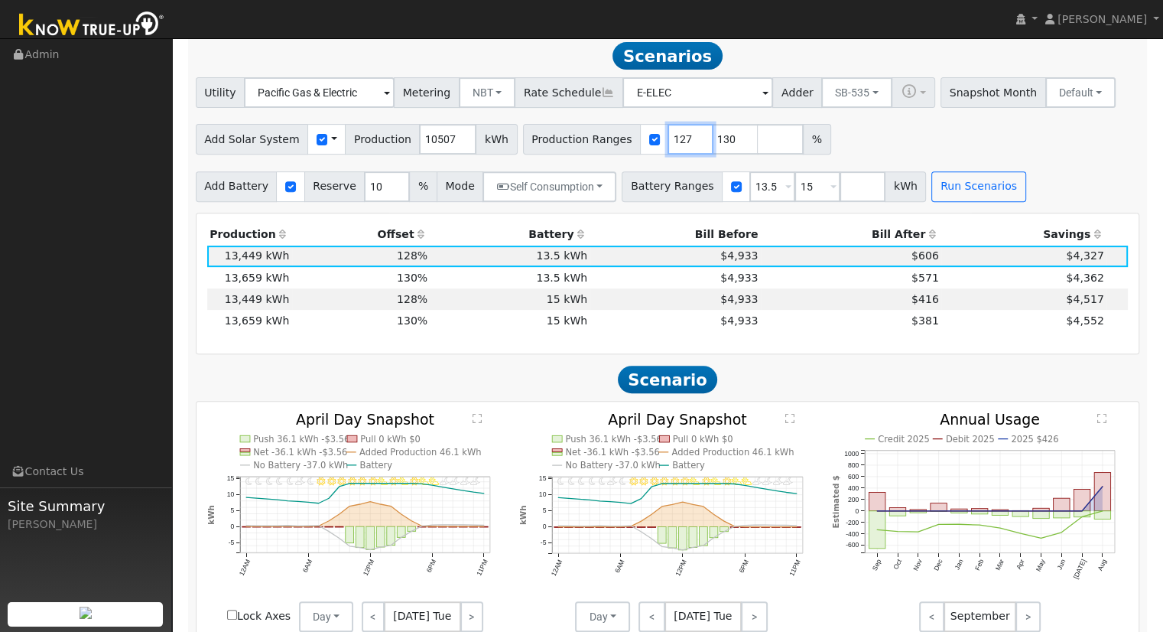
click at [671, 145] on input "127" at bounding box center [690, 139] width 46 height 31
click at [671, 145] on input "126" at bounding box center [690, 139] width 46 height 31
click at [671, 145] on input "125" at bounding box center [690, 139] width 46 height 31
click at [713, 140] on input "130" at bounding box center [736, 139] width 46 height 31
click at [963, 184] on button "Run Scenarios" at bounding box center [978, 186] width 94 height 31
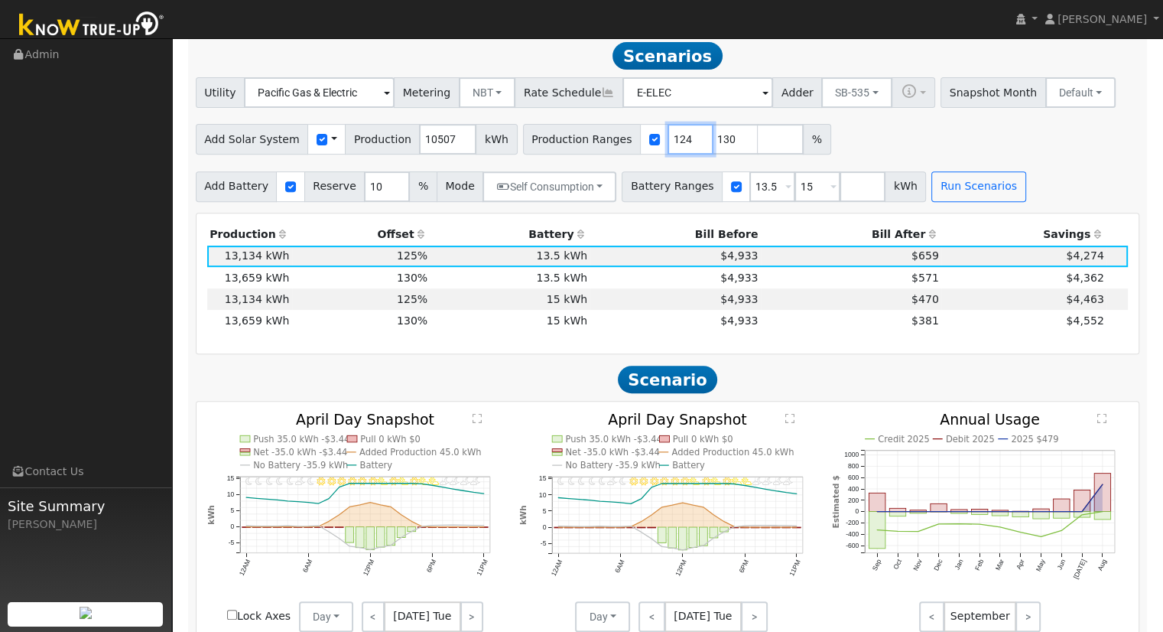
click at [671, 149] on input "124" at bounding box center [690, 139] width 46 height 31
type input "123"
click at [671, 149] on input "123" at bounding box center [690, 139] width 46 height 31
click at [713, 142] on input "130" at bounding box center [736, 139] width 46 height 31
type input "1"
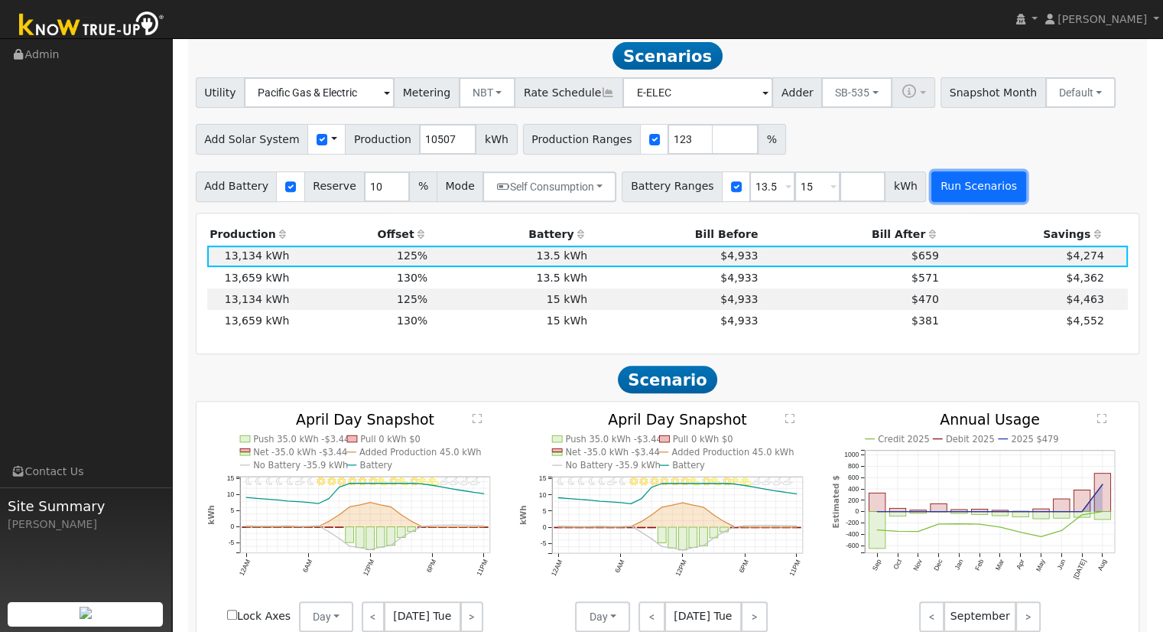
click at [931, 188] on button "Run Scenarios" at bounding box center [978, 186] width 94 height 31
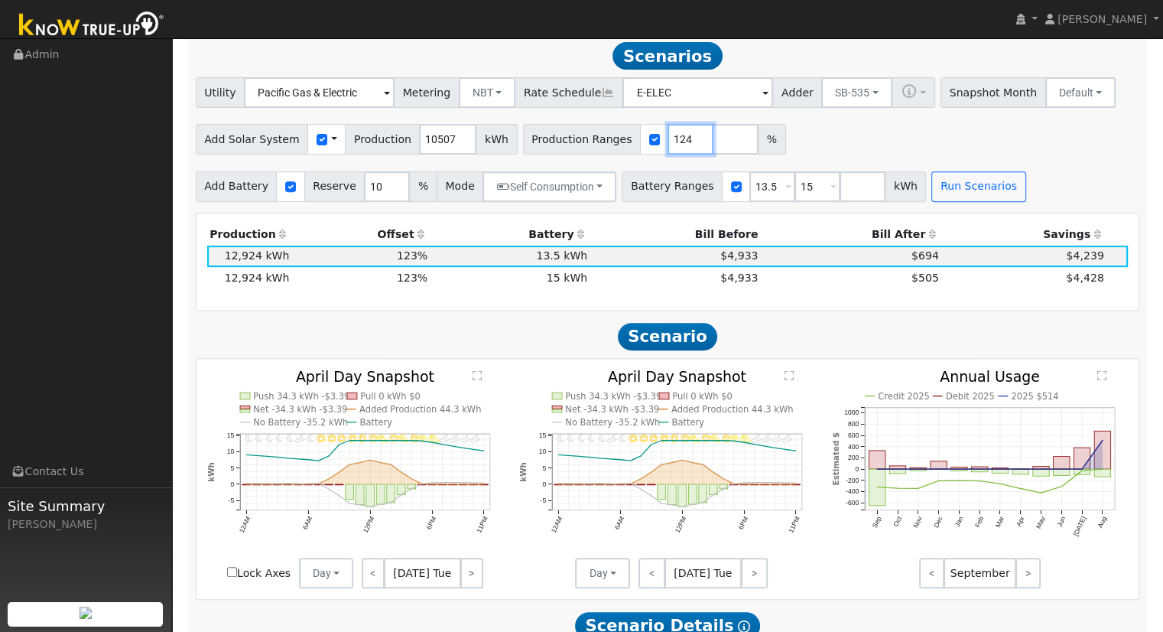
type input "124"
click at [667, 144] on input "124" at bounding box center [690, 139] width 46 height 31
click at [931, 202] on button "Run Scenarios" at bounding box center [978, 186] width 94 height 31
